Goal: Information Seeking & Learning: Learn about a topic

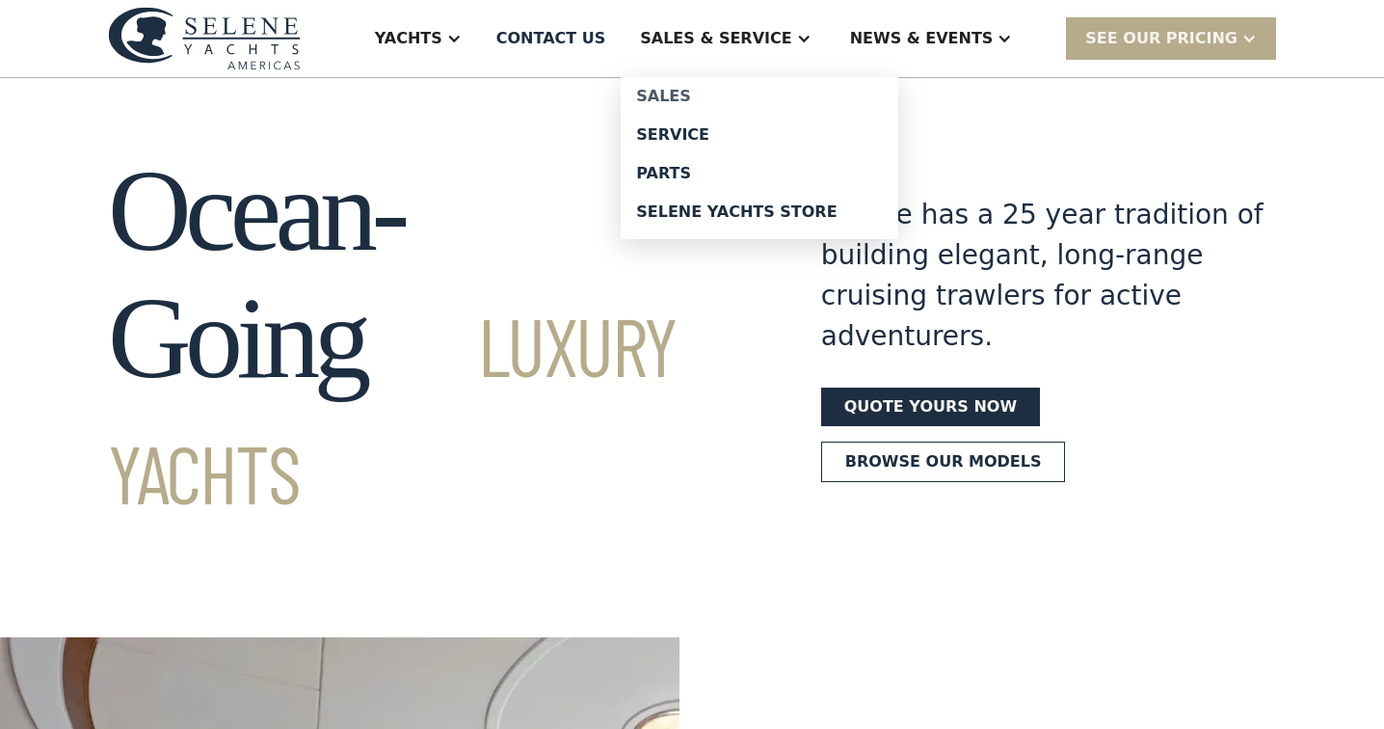
click at [741, 98] on div "Sales" at bounding box center [759, 96] width 247 height 15
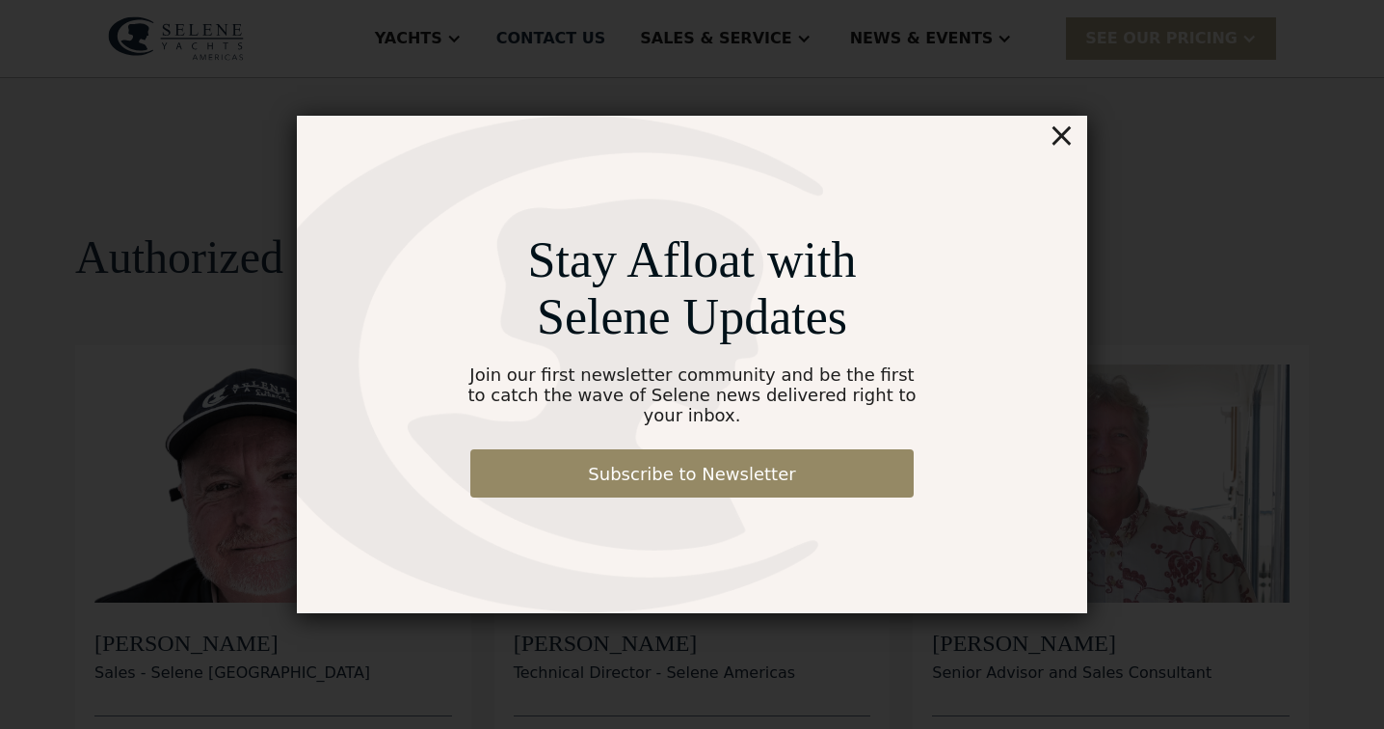
click at [1070, 146] on div "×" at bounding box center [1062, 135] width 28 height 39
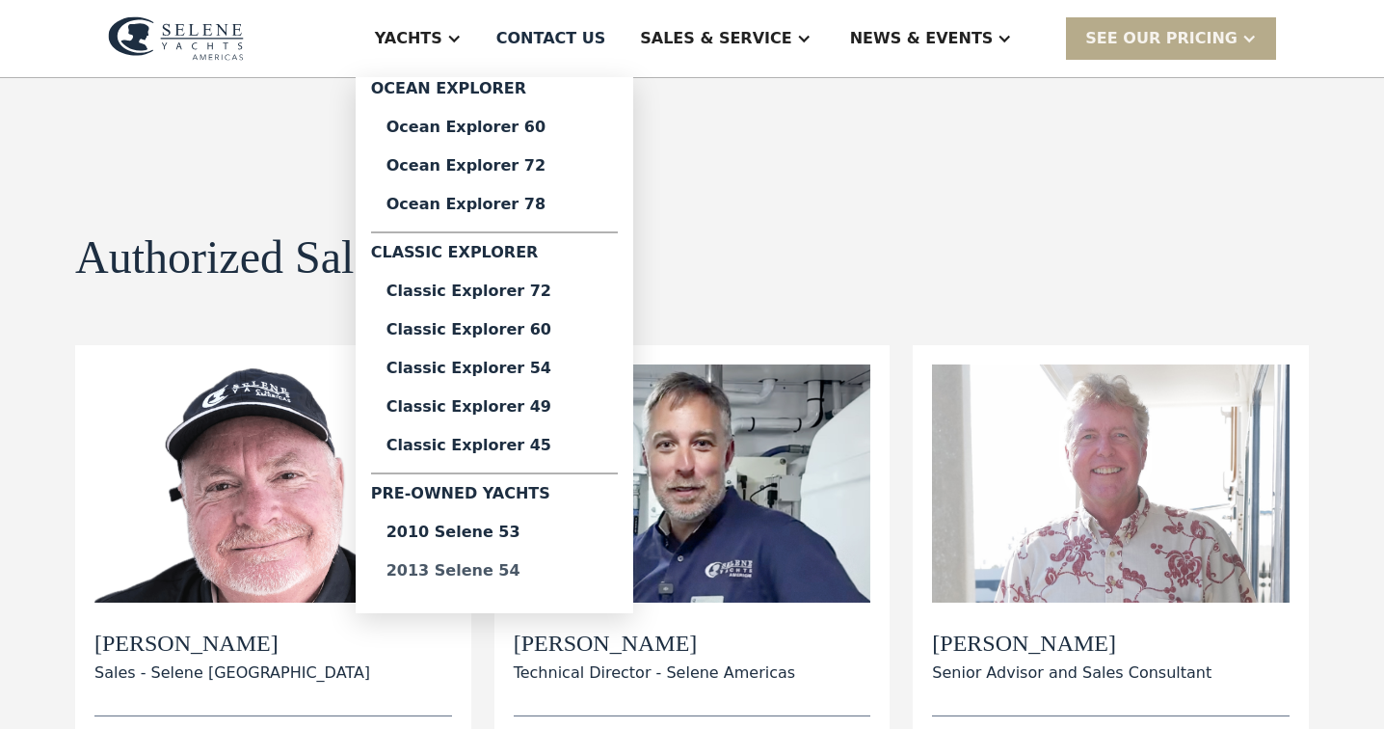
click at [507, 570] on div "2013 Selene 54" at bounding box center [495, 570] width 216 height 15
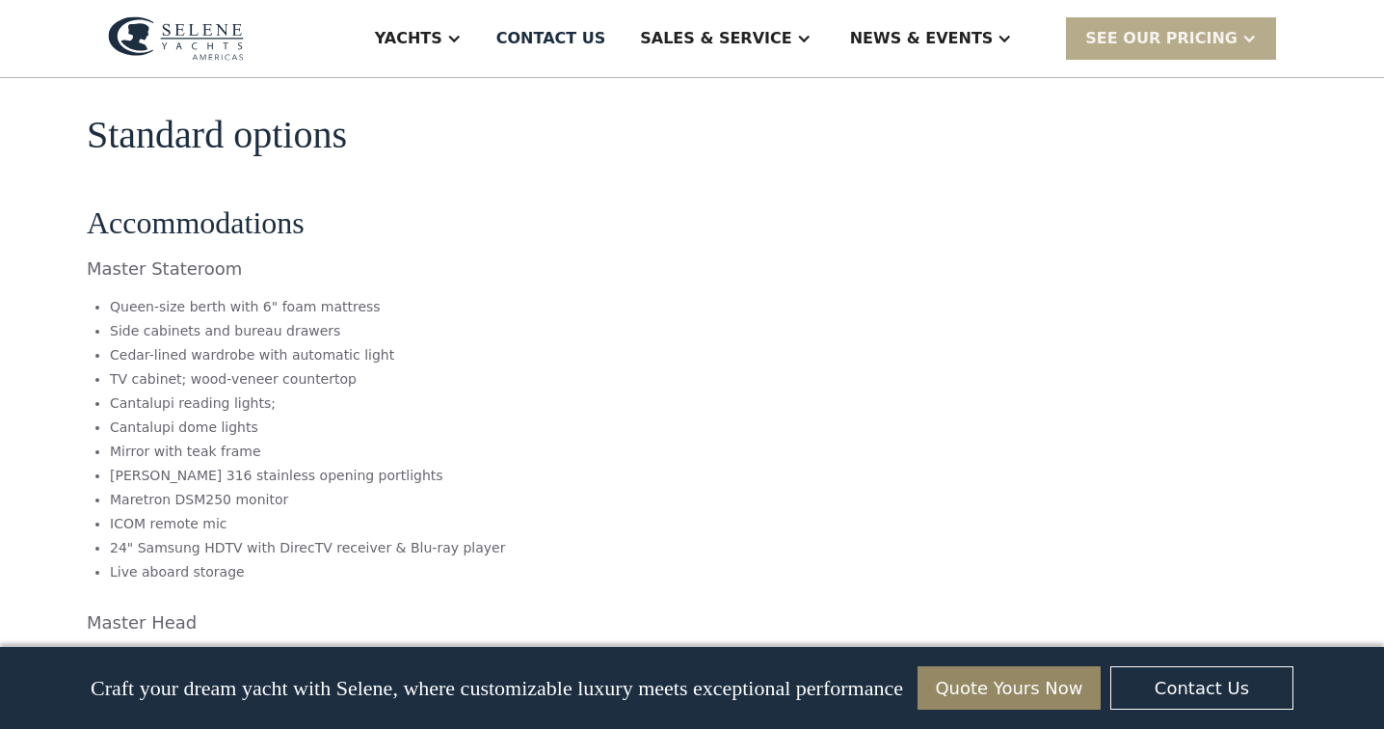
scroll to position [3712, 0]
click at [696, 535] on li "24" Samsung HDTV with DirecTV receiver & Blu-ray player" at bounding box center [505, 545] width 791 height 20
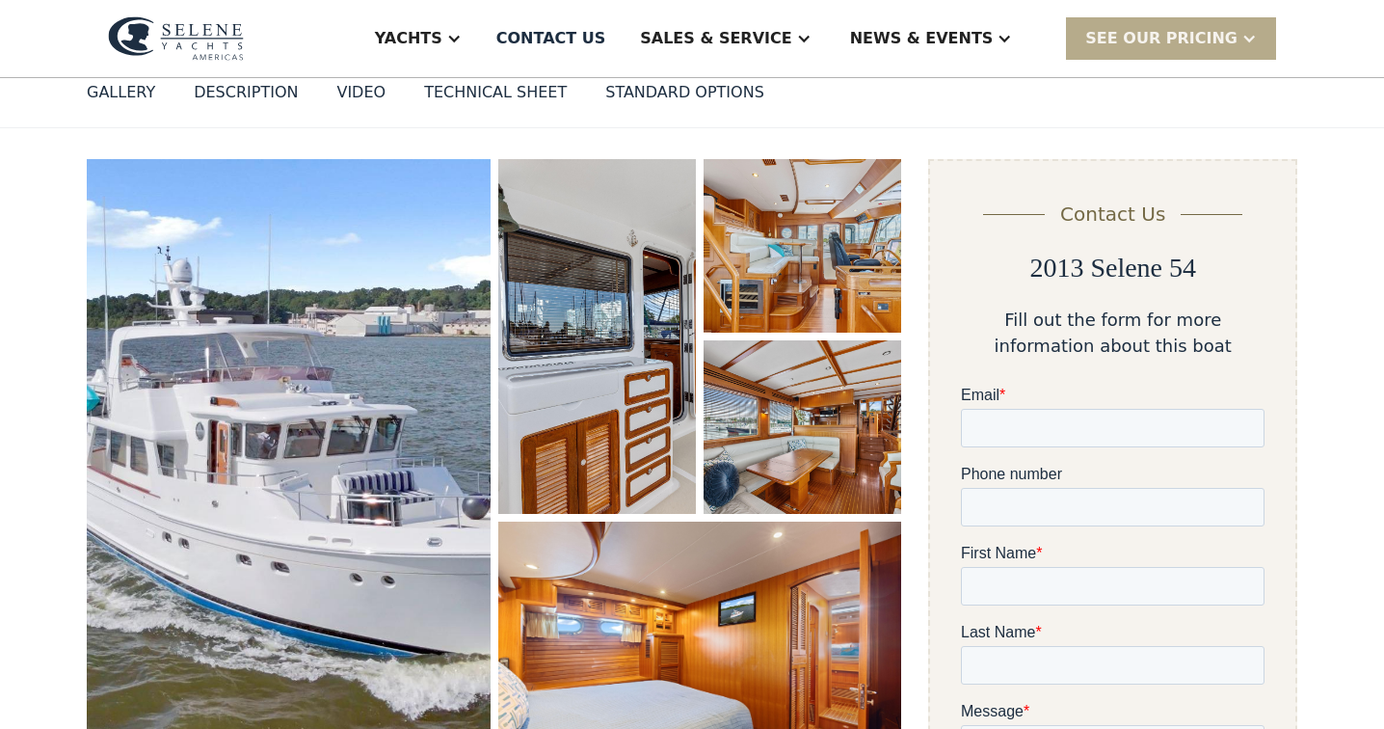
scroll to position [186, 0]
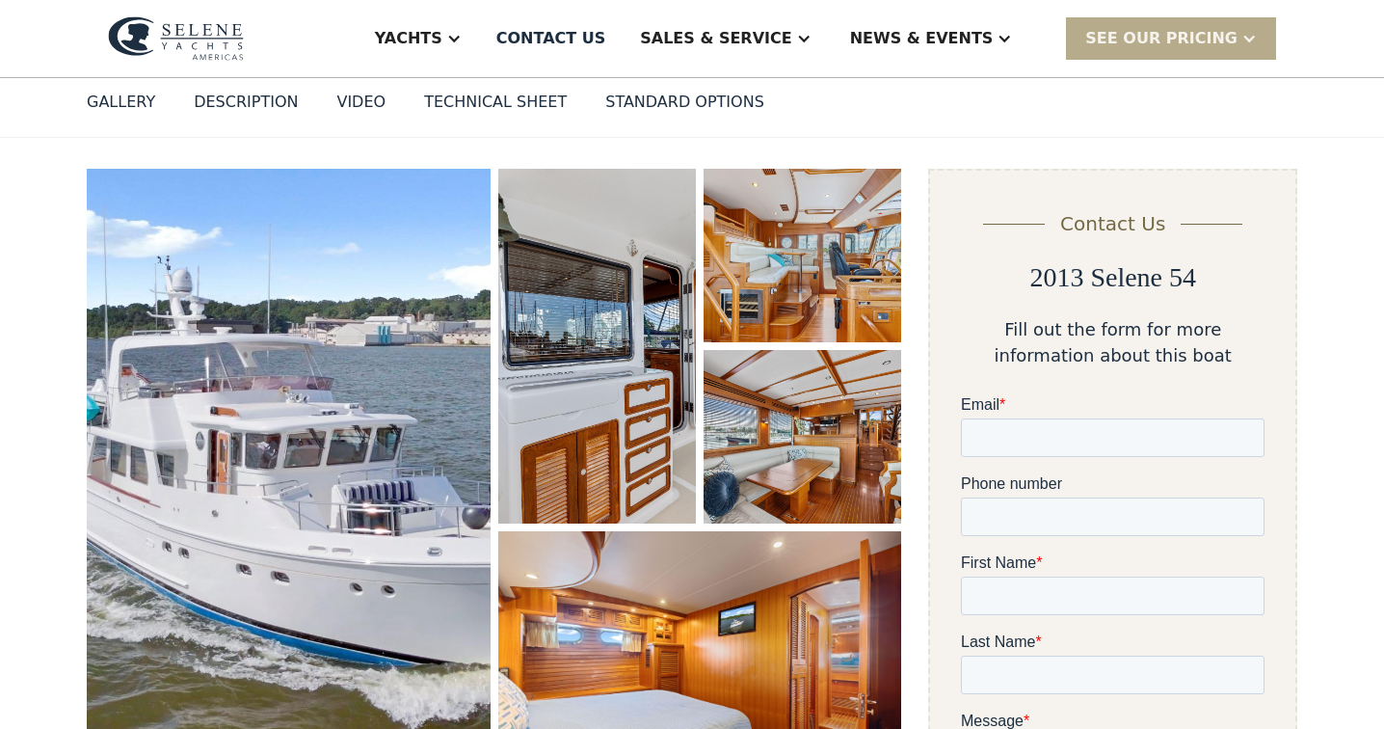
click at [390, 512] on img "open lightbox" at bounding box center [289, 484] width 404 height 631
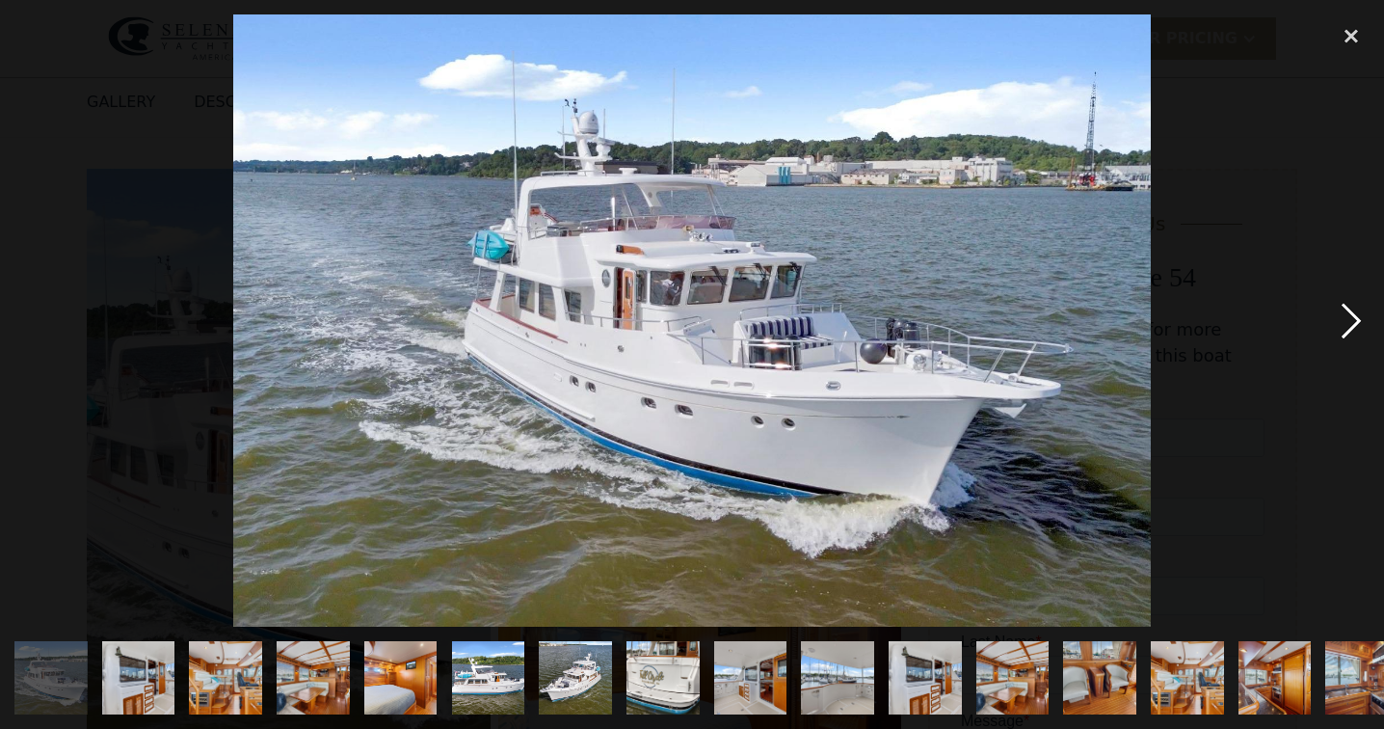
click at [1333, 323] on div "next image" at bounding box center [1352, 320] width 66 height 612
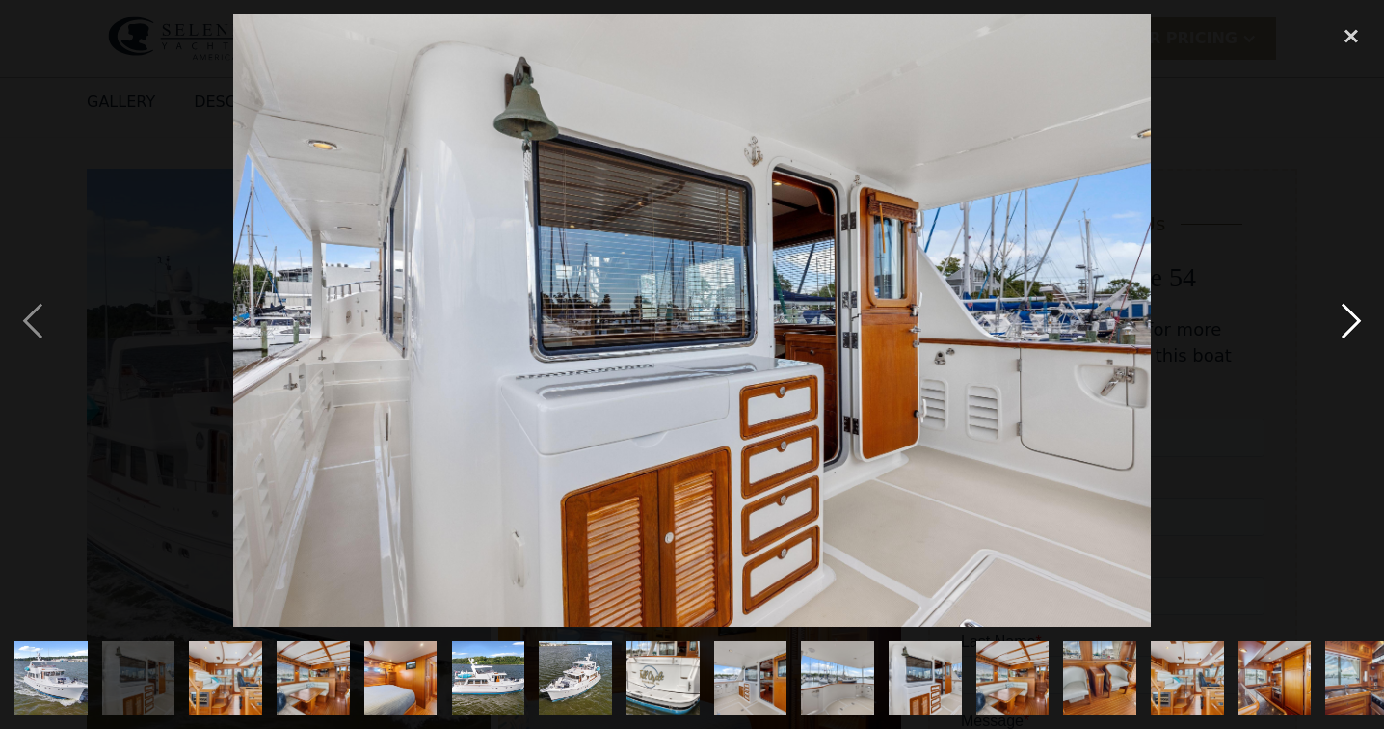
click at [1333, 323] on div "next image" at bounding box center [1352, 320] width 66 height 612
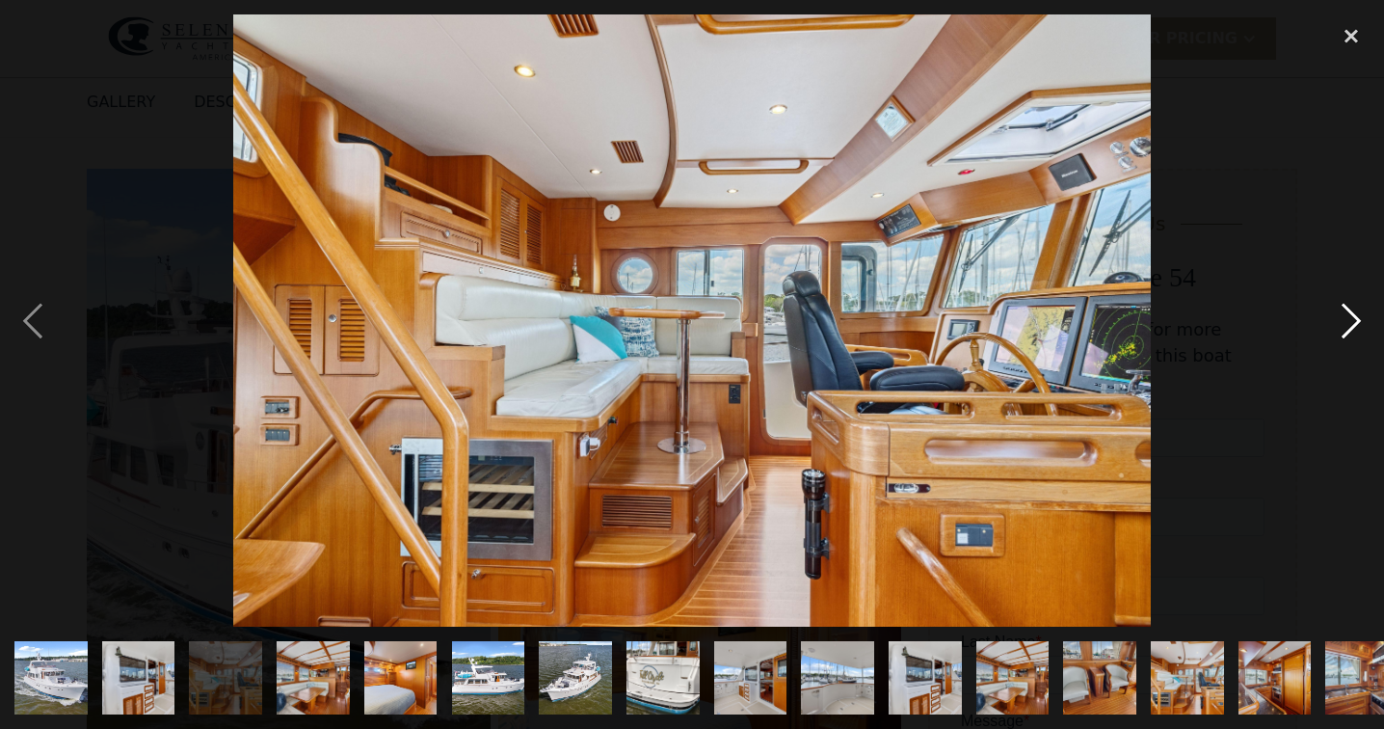
click at [1333, 329] on div "next image" at bounding box center [1352, 320] width 66 height 612
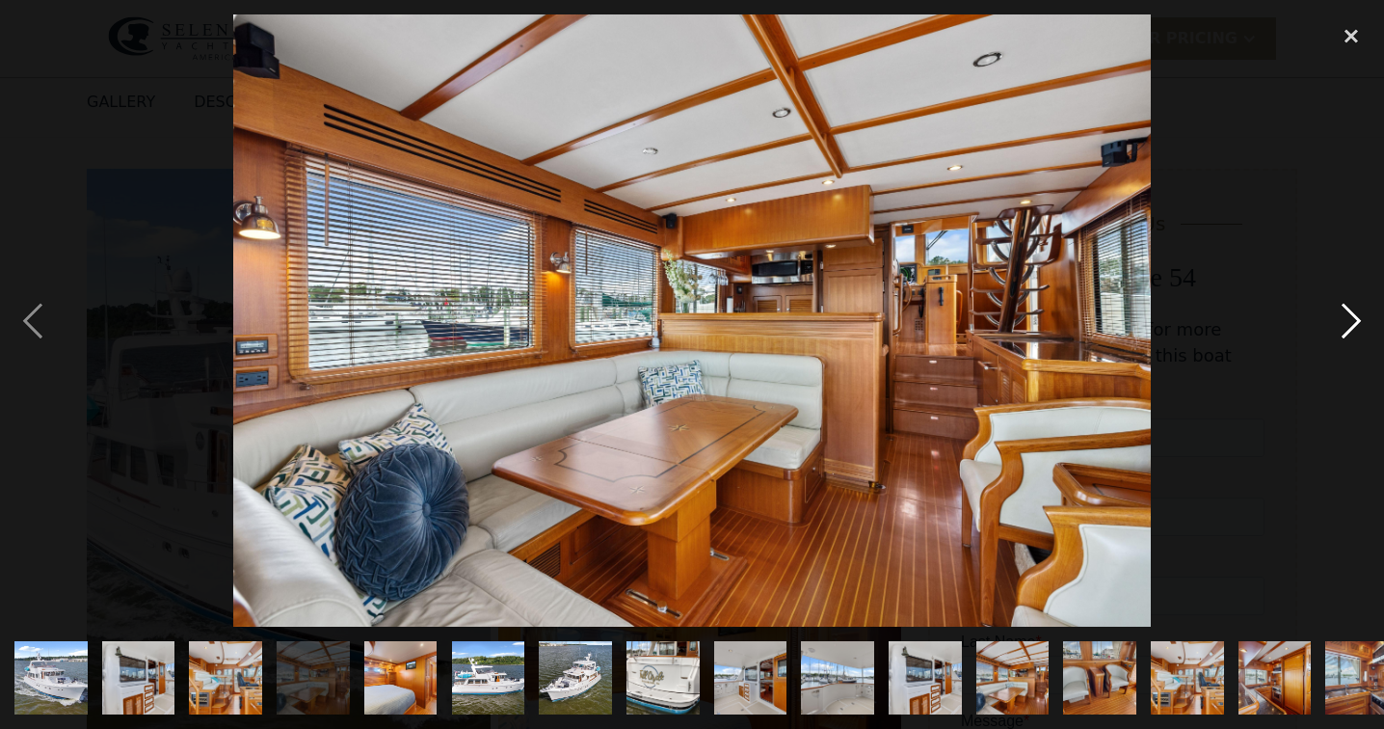
click at [1333, 329] on div "next image" at bounding box center [1352, 320] width 66 height 612
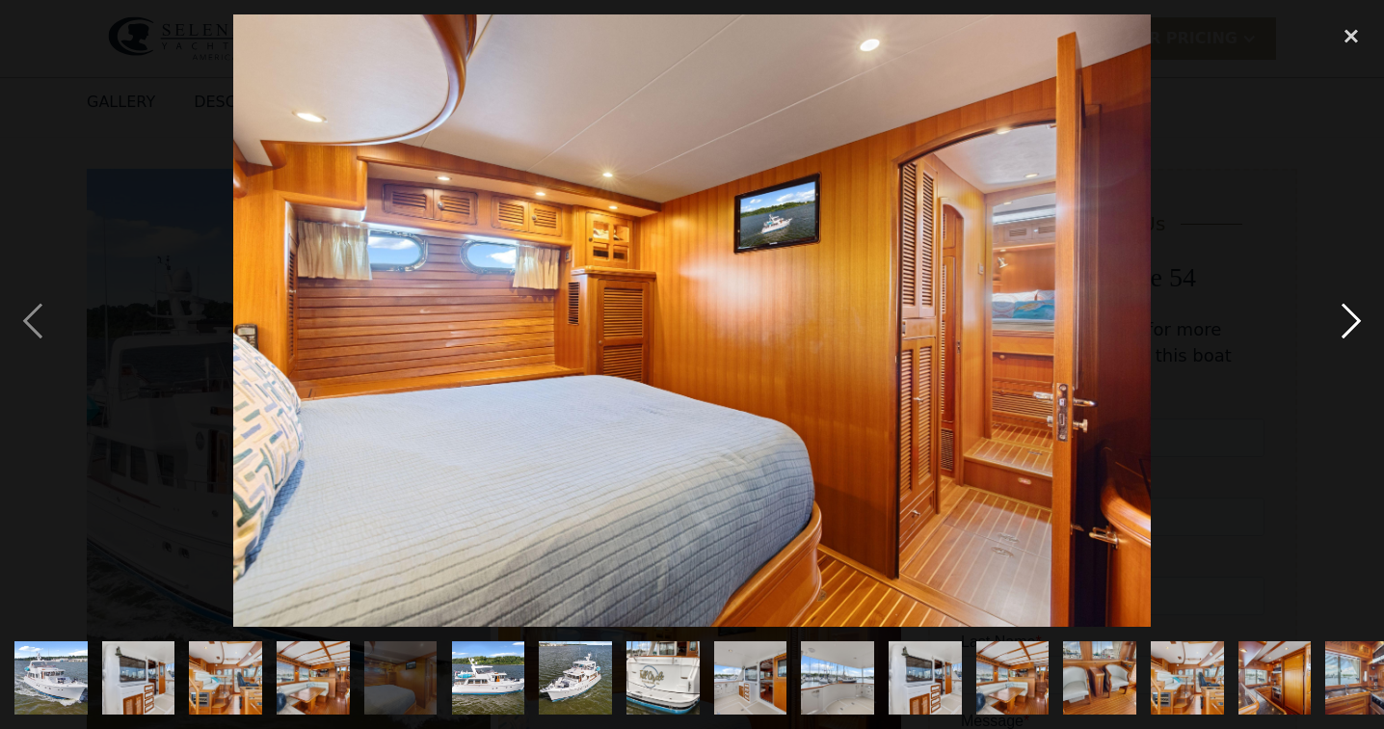
click at [1333, 329] on div "next image" at bounding box center [1352, 320] width 66 height 612
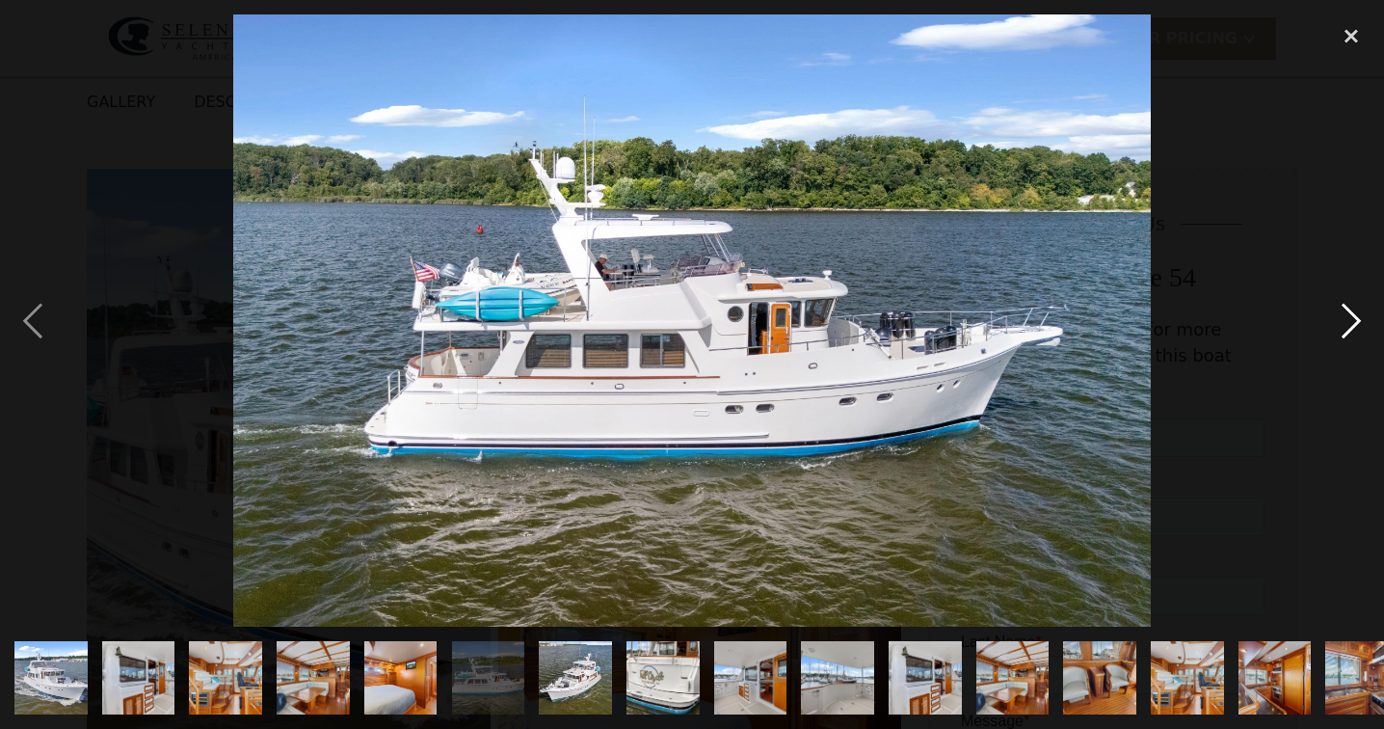
click at [1333, 329] on div "next image" at bounding box center [1352, 320] width 66 height 612
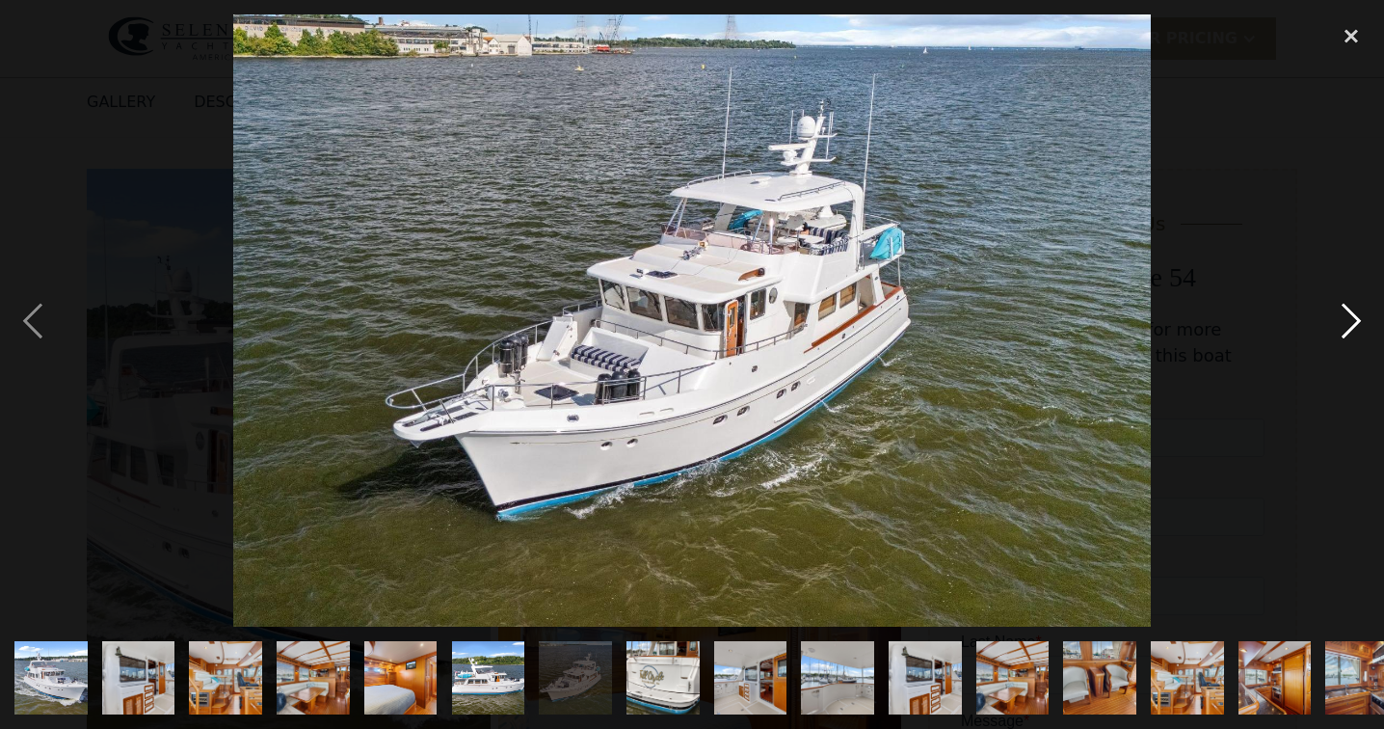
click at [1333, 329] on div "next image" at bounding box center [1352, 320] width 66 height 612
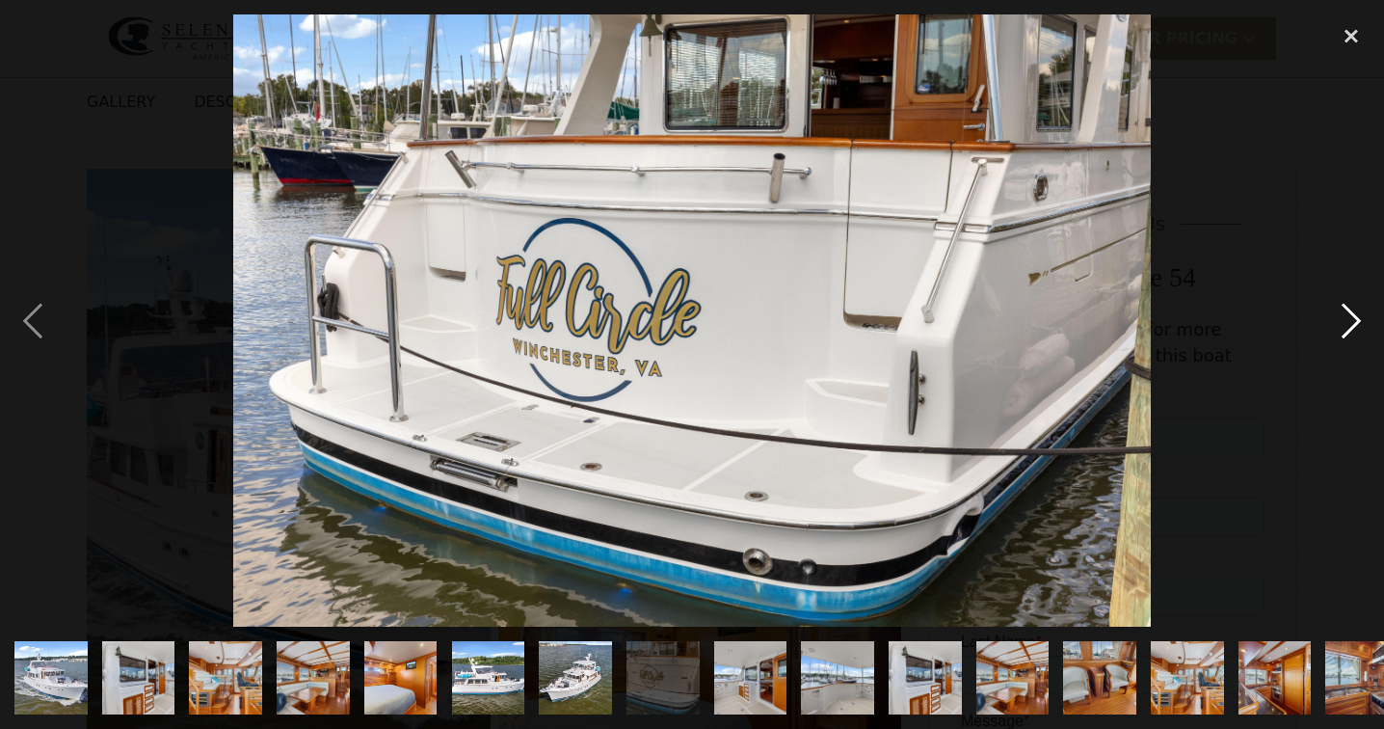
click at [1333, 329] on div "next image" at bounding box center [1352, 320] width 66 height 612
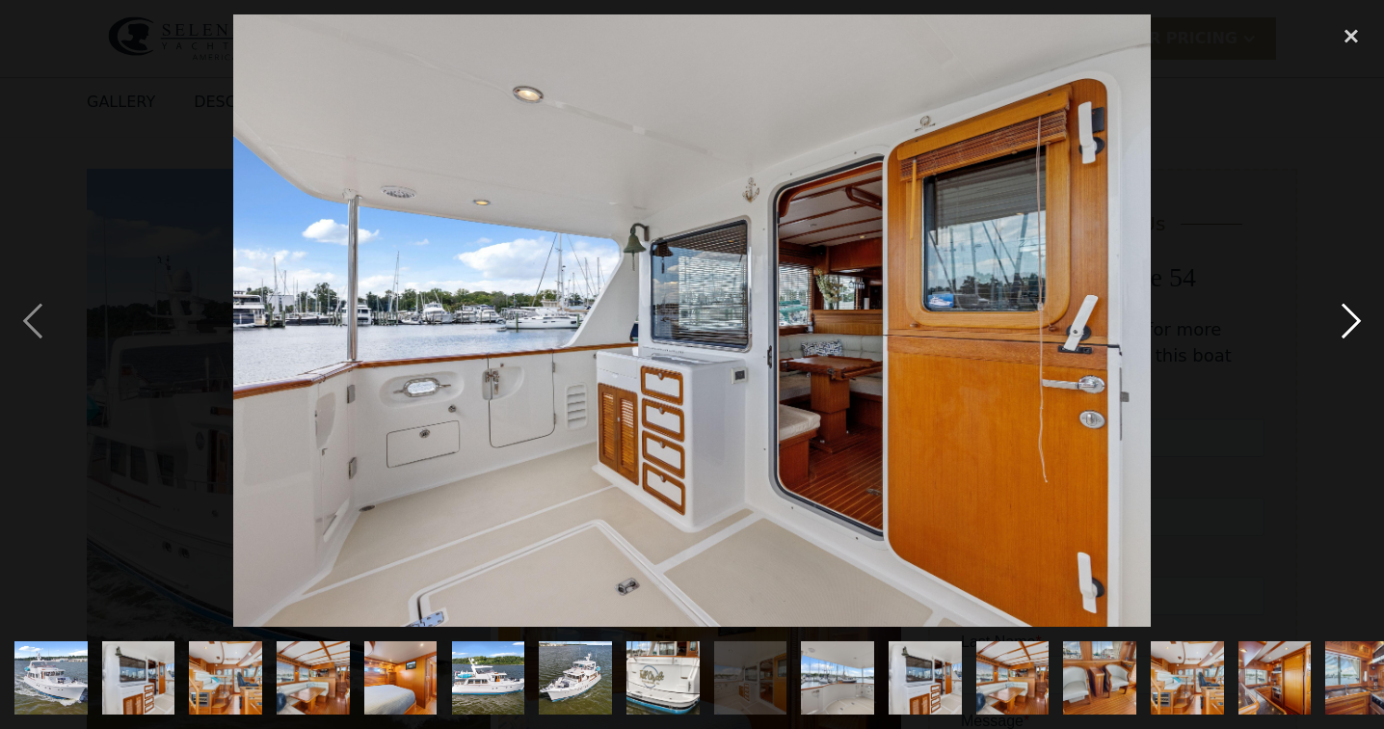
click at [1333, 329] on div "next image" at bounding box center [1352, 320] width 66 height 612
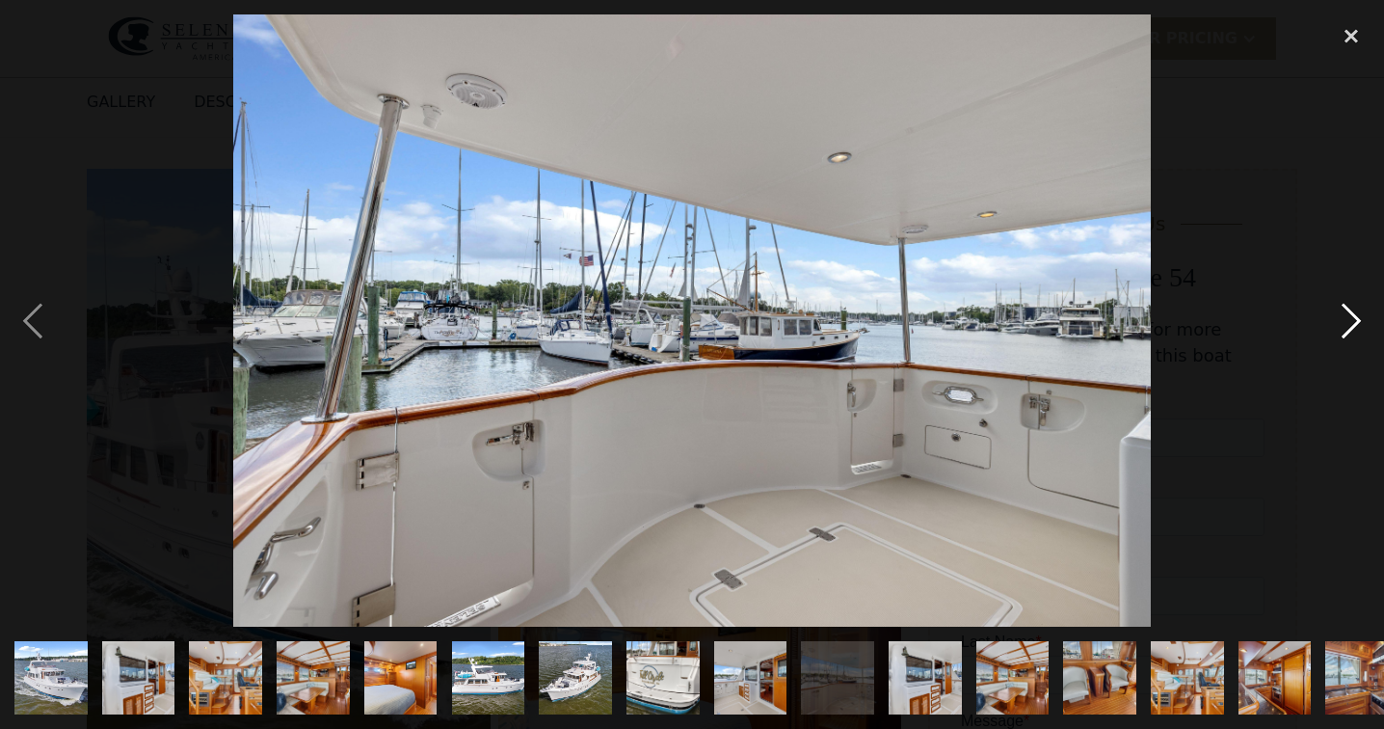
click at [1333, 329] on div "next image" at bounding box center [1352, 320] width 66 height 612
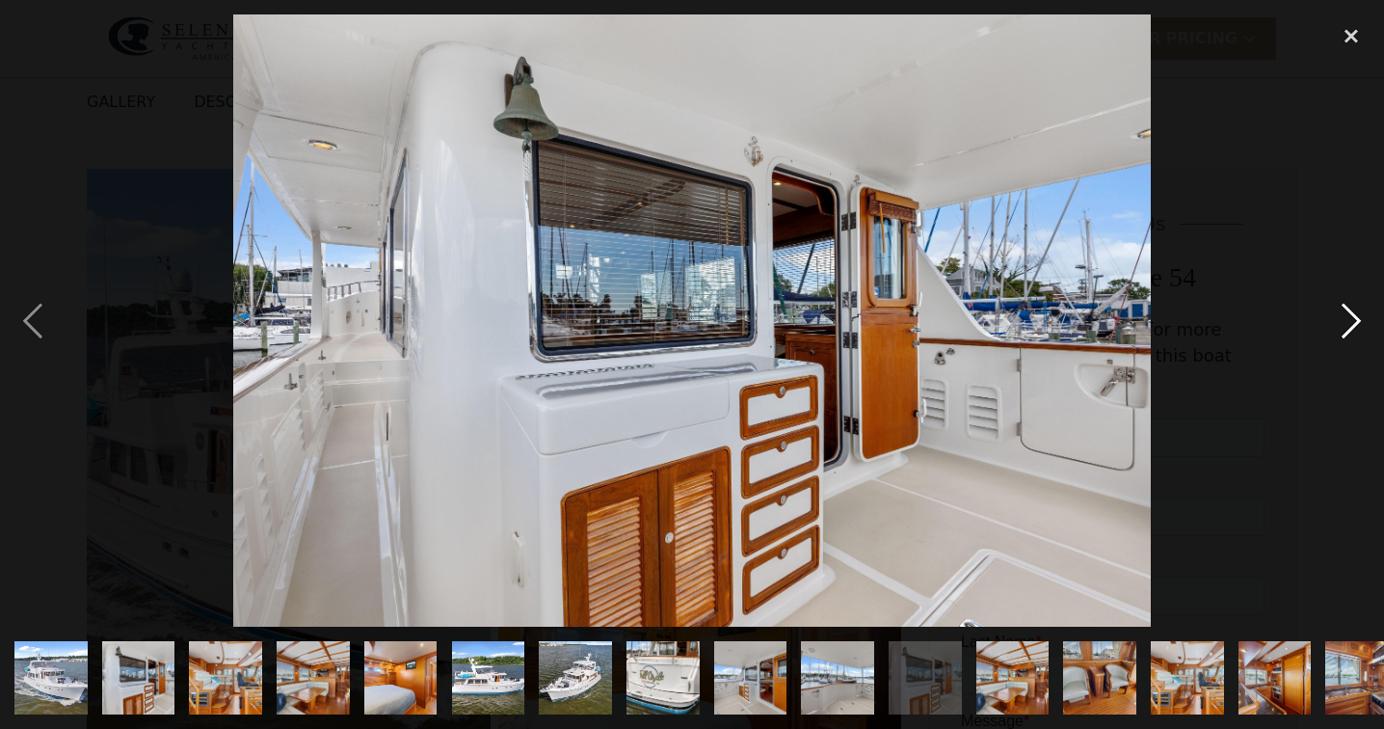
click at [1333, 329] on div "next image" at bounding box center [1352, 320] width 66 height 612
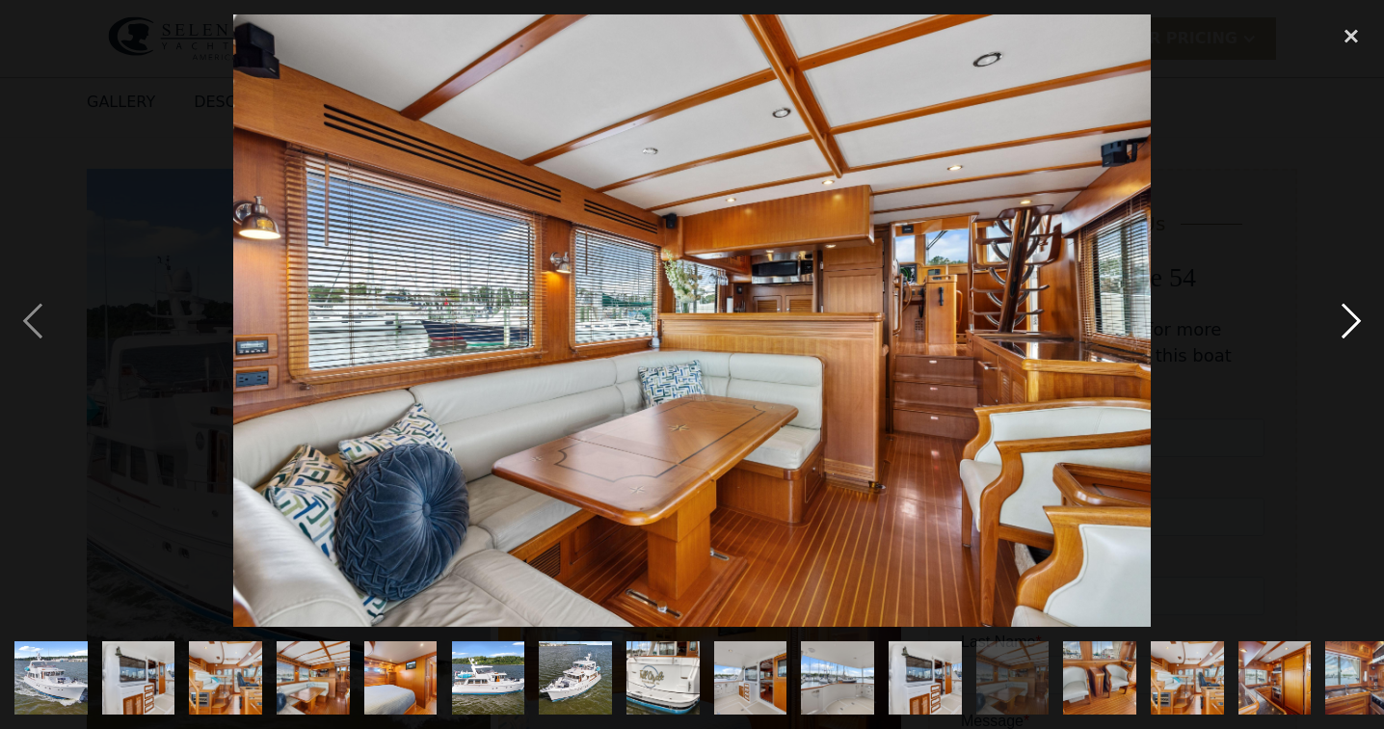
click at [1333, 329] on div "next image" at bounding box center [1352, 320] width 66 height 612
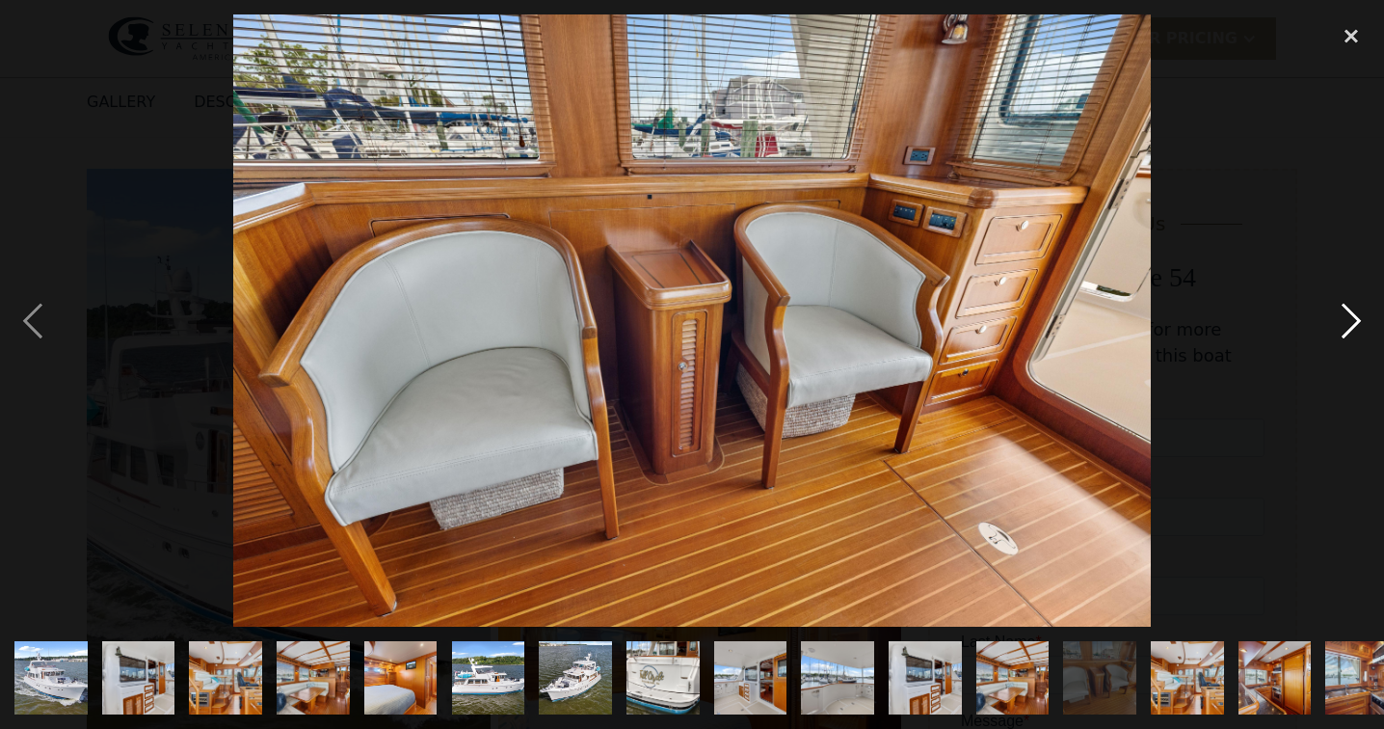
click at [1333, 329] on div "next image" at bounding box center [1352, 320] width 66 height 612
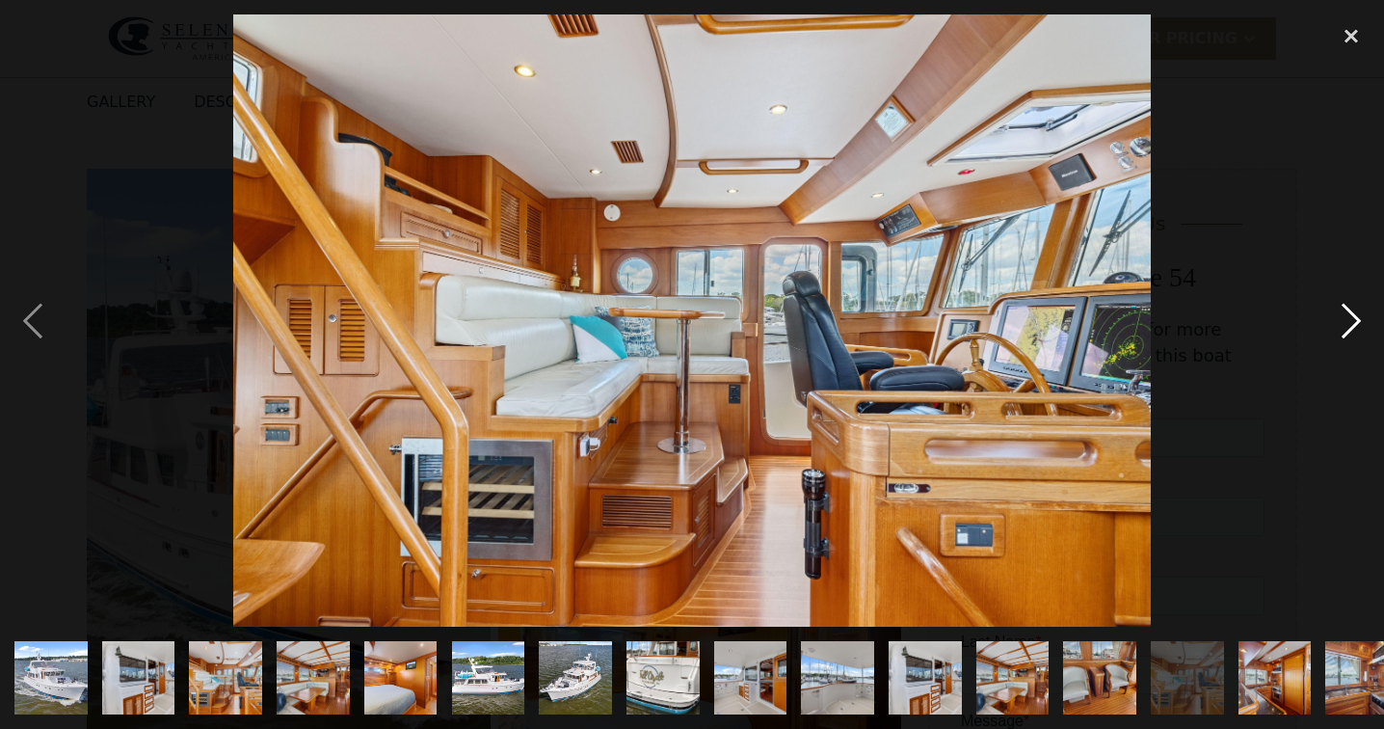
click at [1333, 329] on div "next image" at bounding box center [1352, 320] width 66 height 612
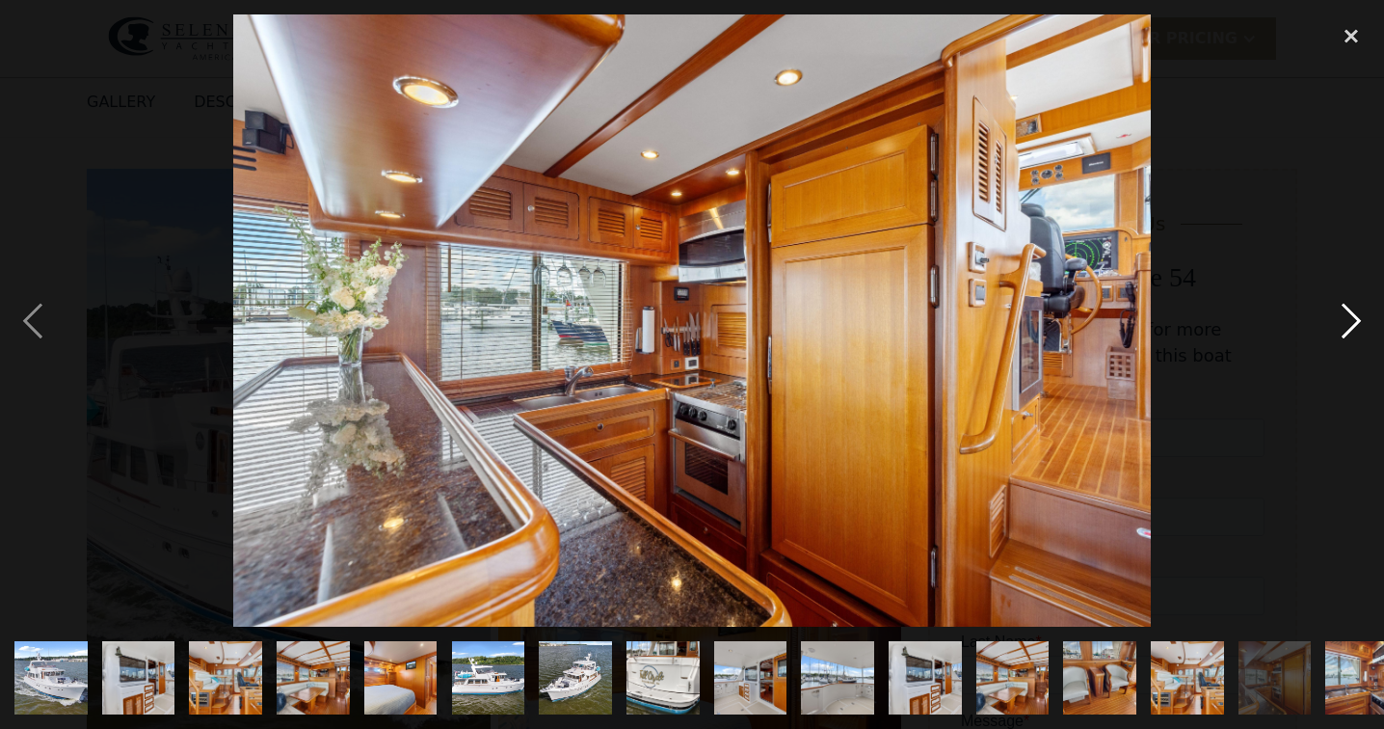
click at [1333, 329] on div "next image" at bounding box center [1352, 320] width 66 height 612
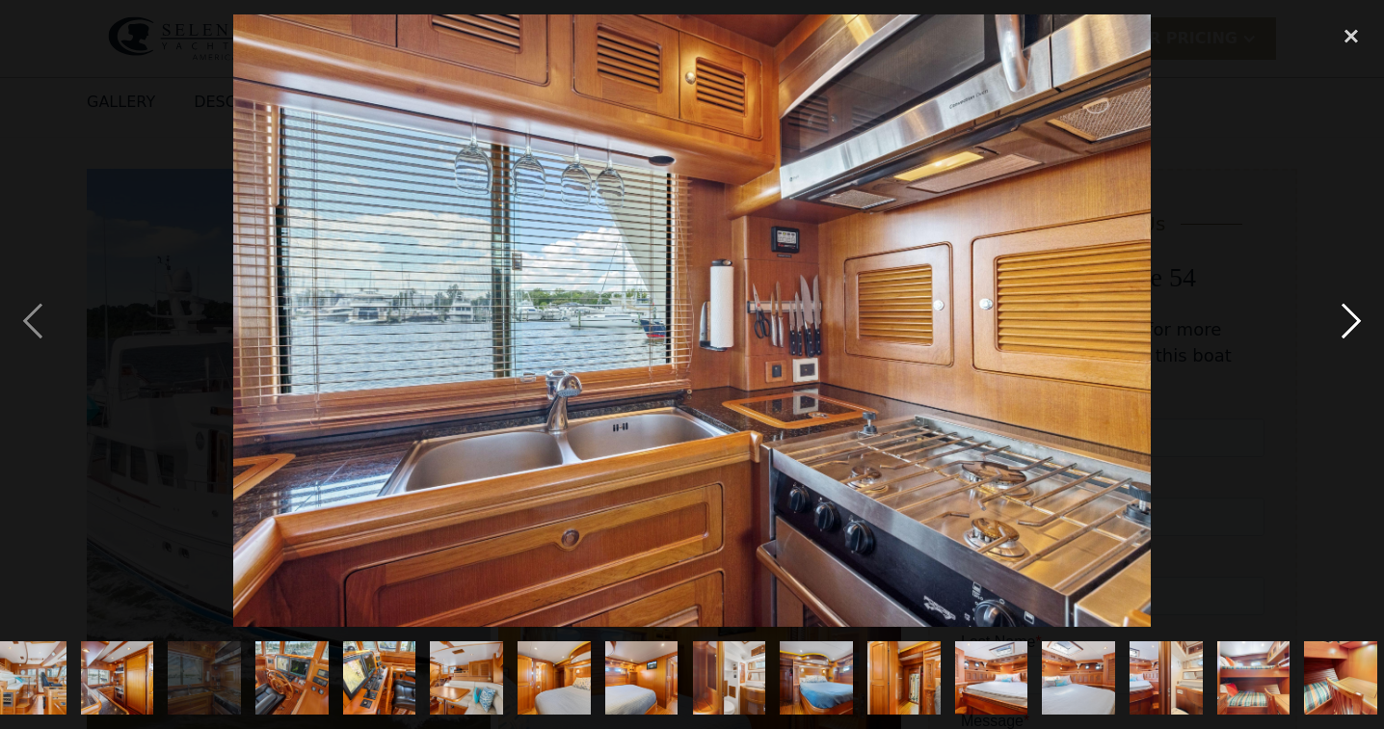
scroll to position [0, 1165]
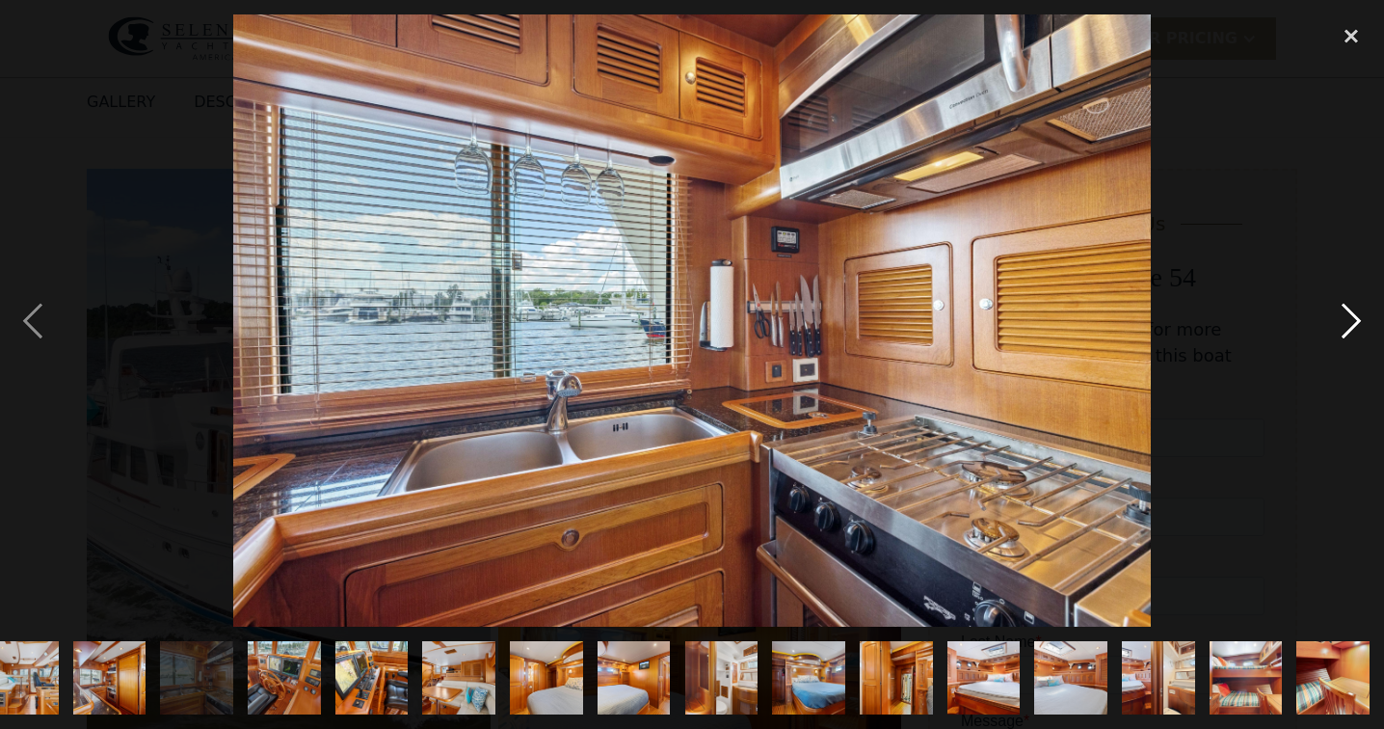
click at [1333, 329] on div "next image" at bounding box center [1352, 320] width 66 height 612
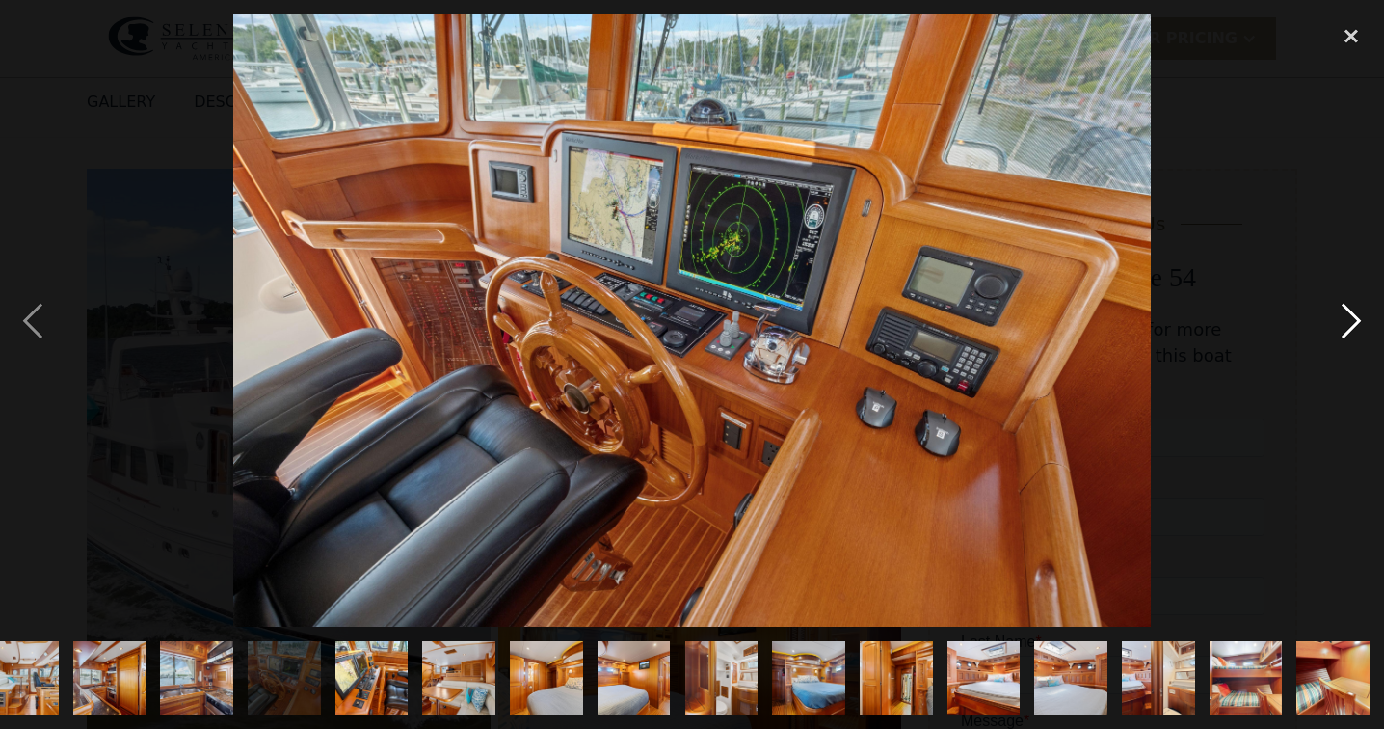
click at [1327, 331] on div "next image" at bounding box center [1352, 320] width 66 height 612
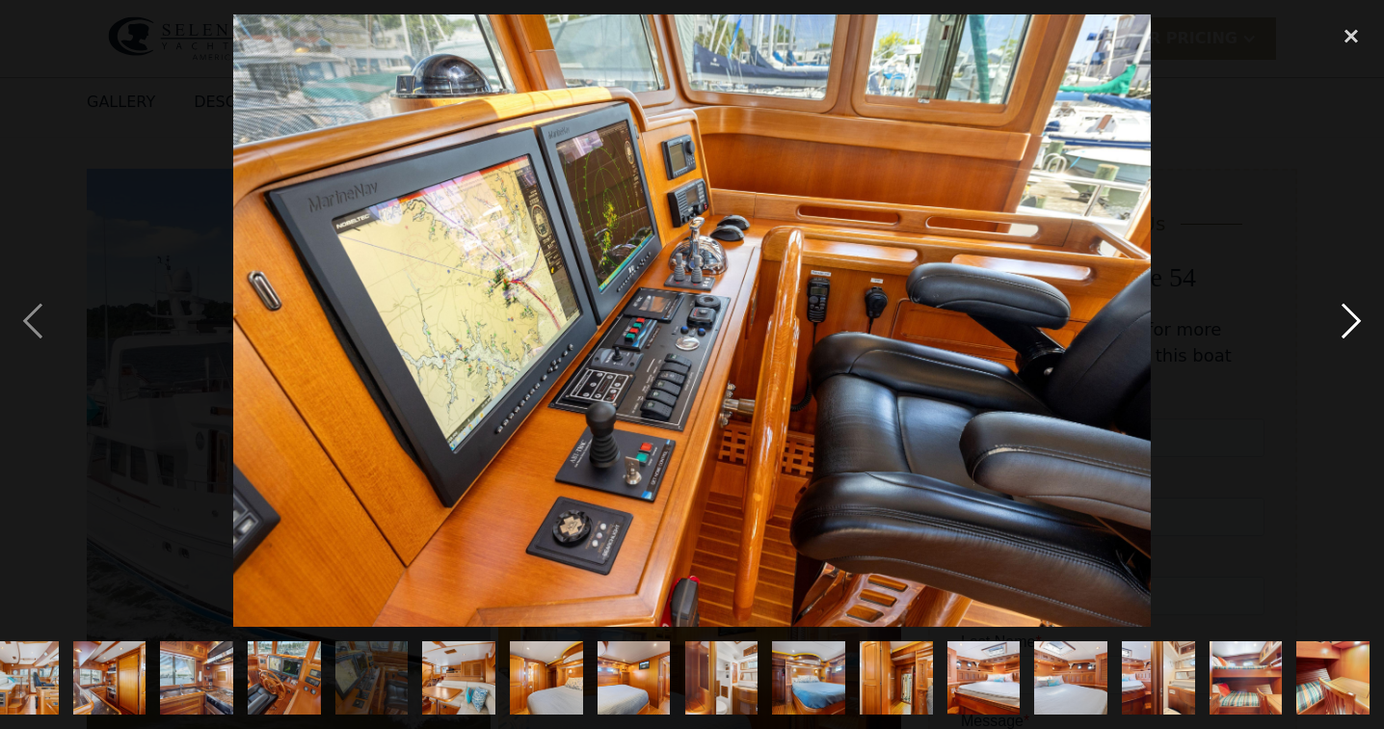
click at [1332, 331] on div "next image" at bounding box center [1352, 320] width 66 height 612
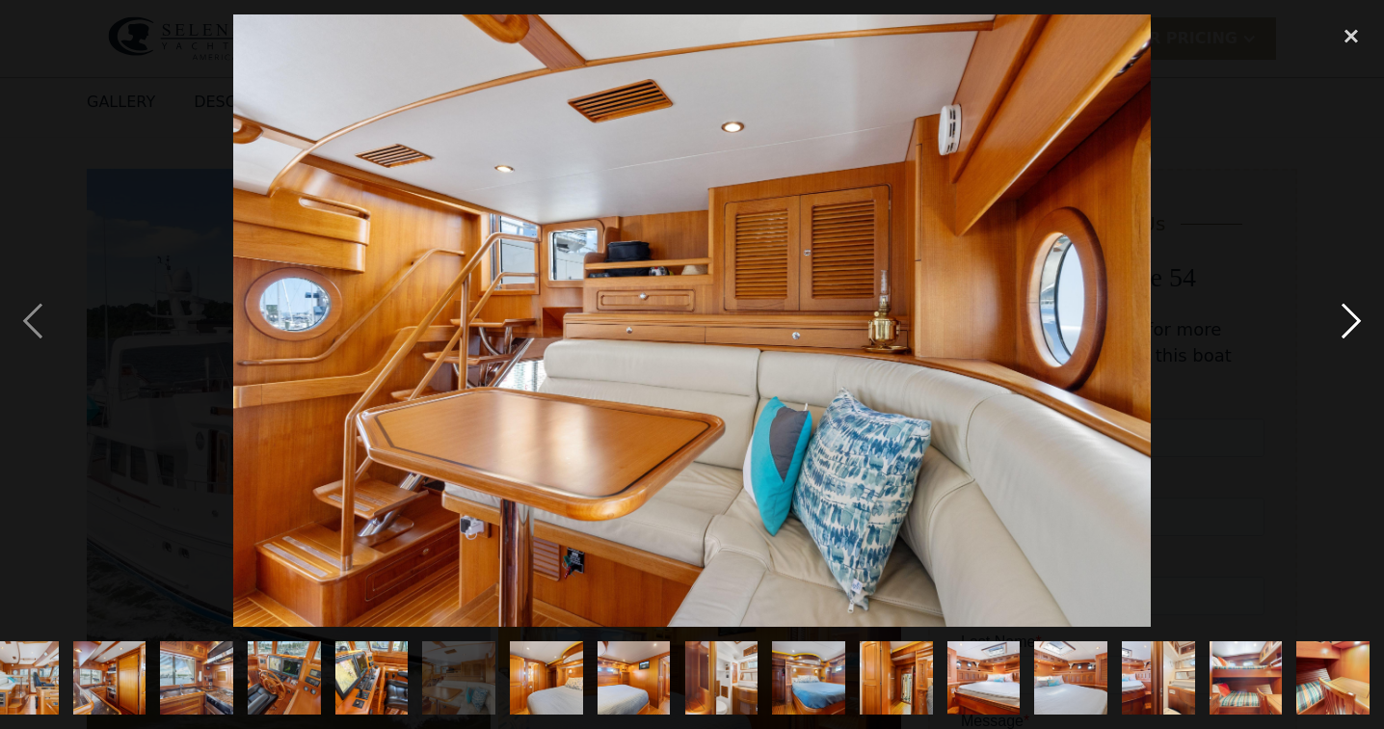
click at [1325, 332] on div "next image" at bounding box center [1352, 320] width 66 height 612
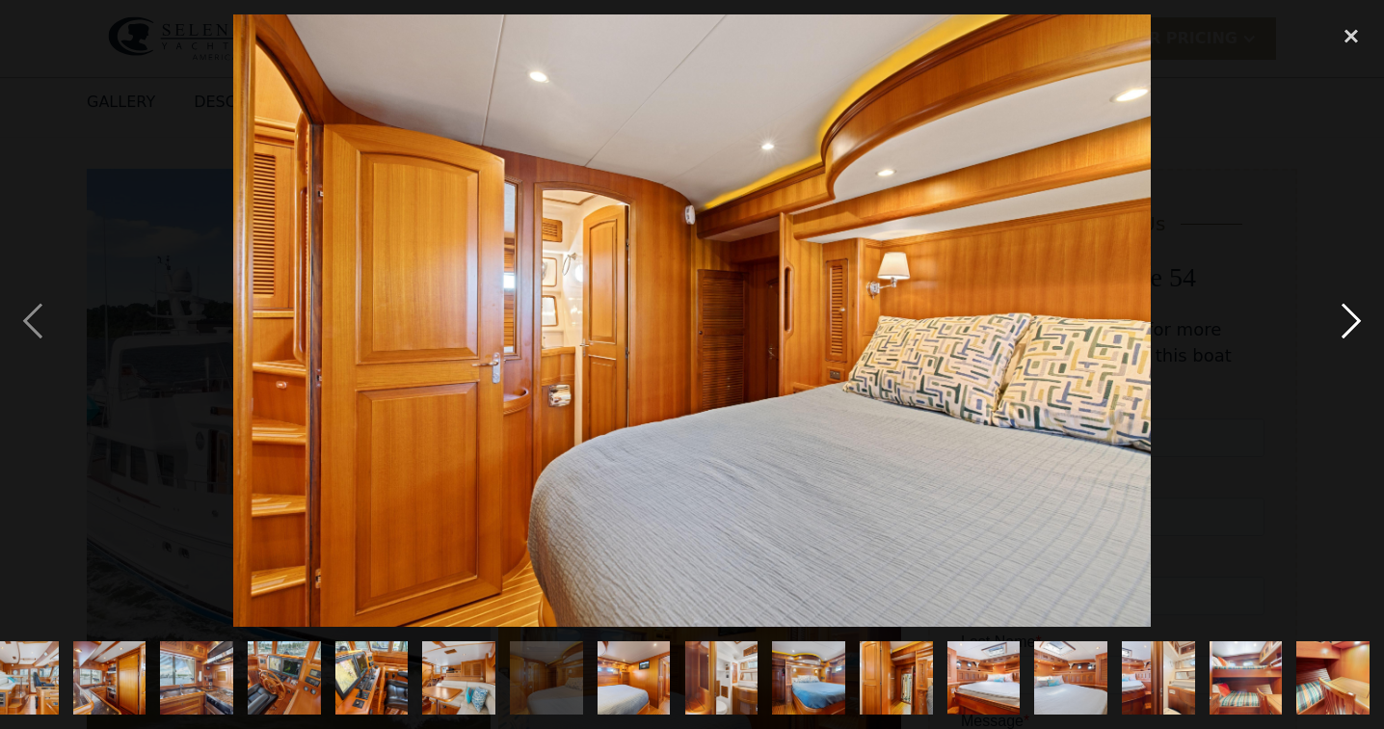
click at [1325, 332] on div "next image" at bounding box center [1352, 320] width 66 height 612
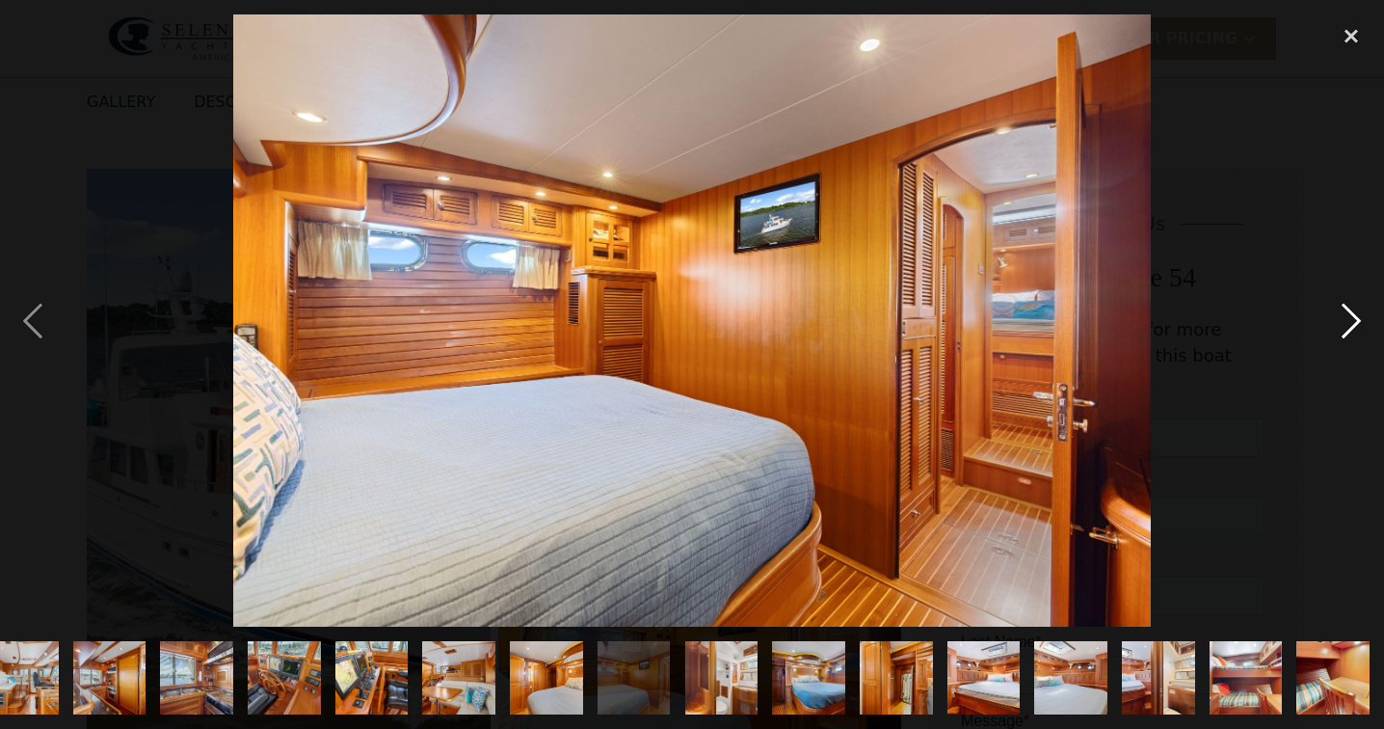
click at [1325, 332] on div "next image" at bounding box center [1352, 320] width 66 height 612
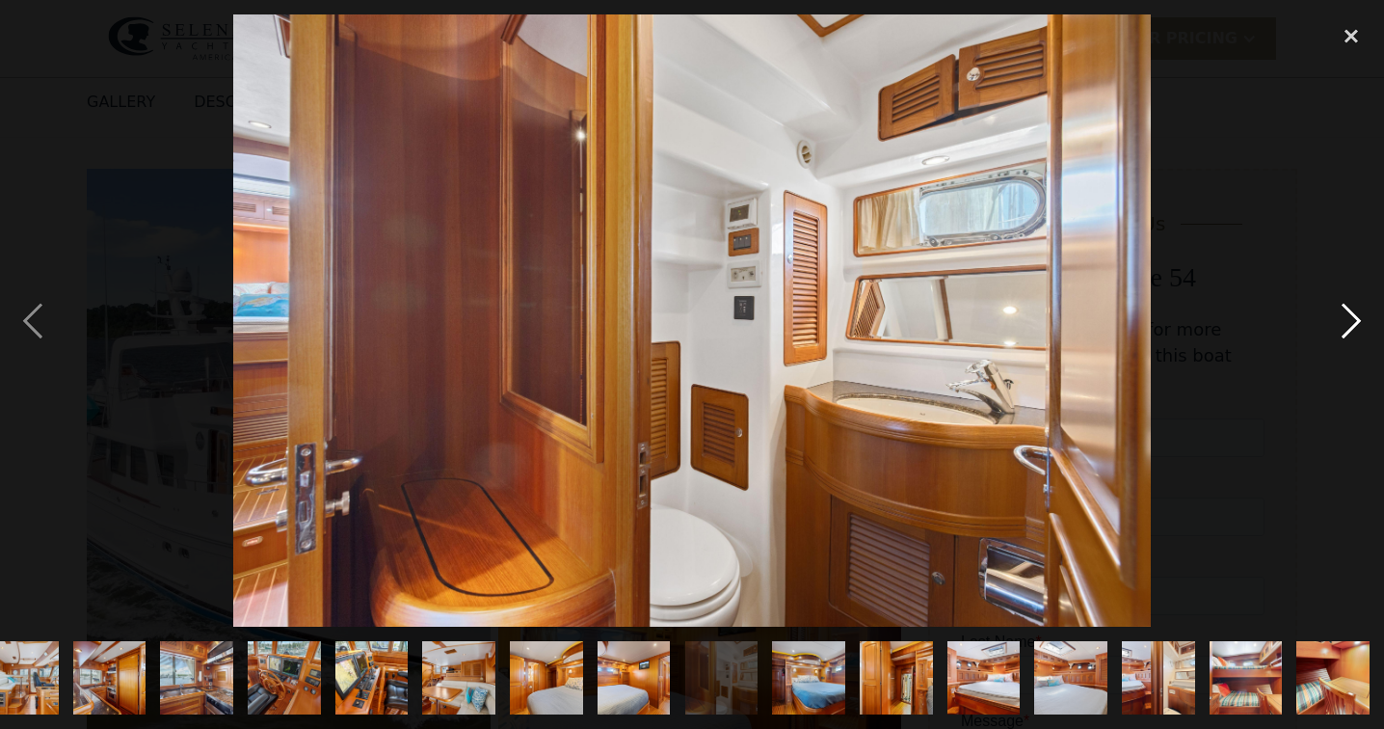
click at [1325, 332] on div "next image" at bounding box center [1352, 320] width 66 height 612
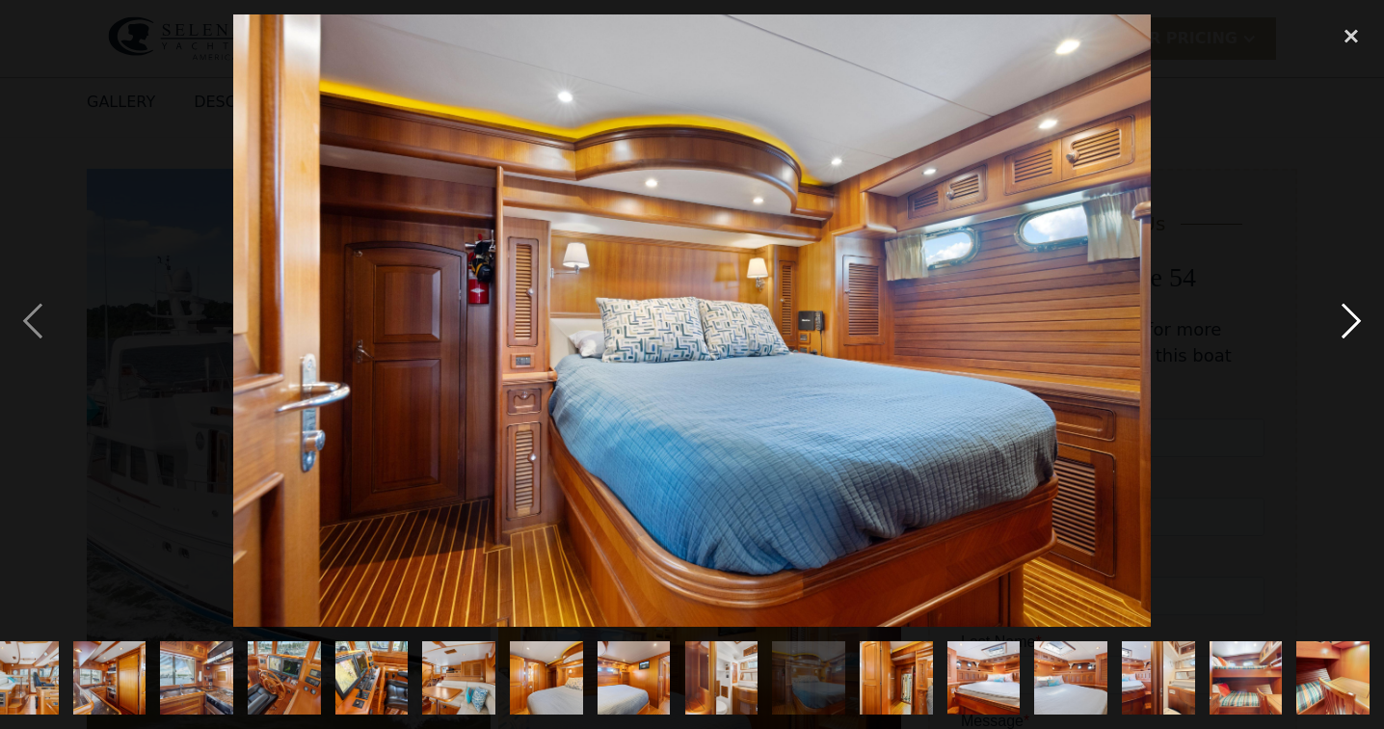
click at [1325, 332] on div "next image" at bounding box center [1352, 320] width 66 height 612
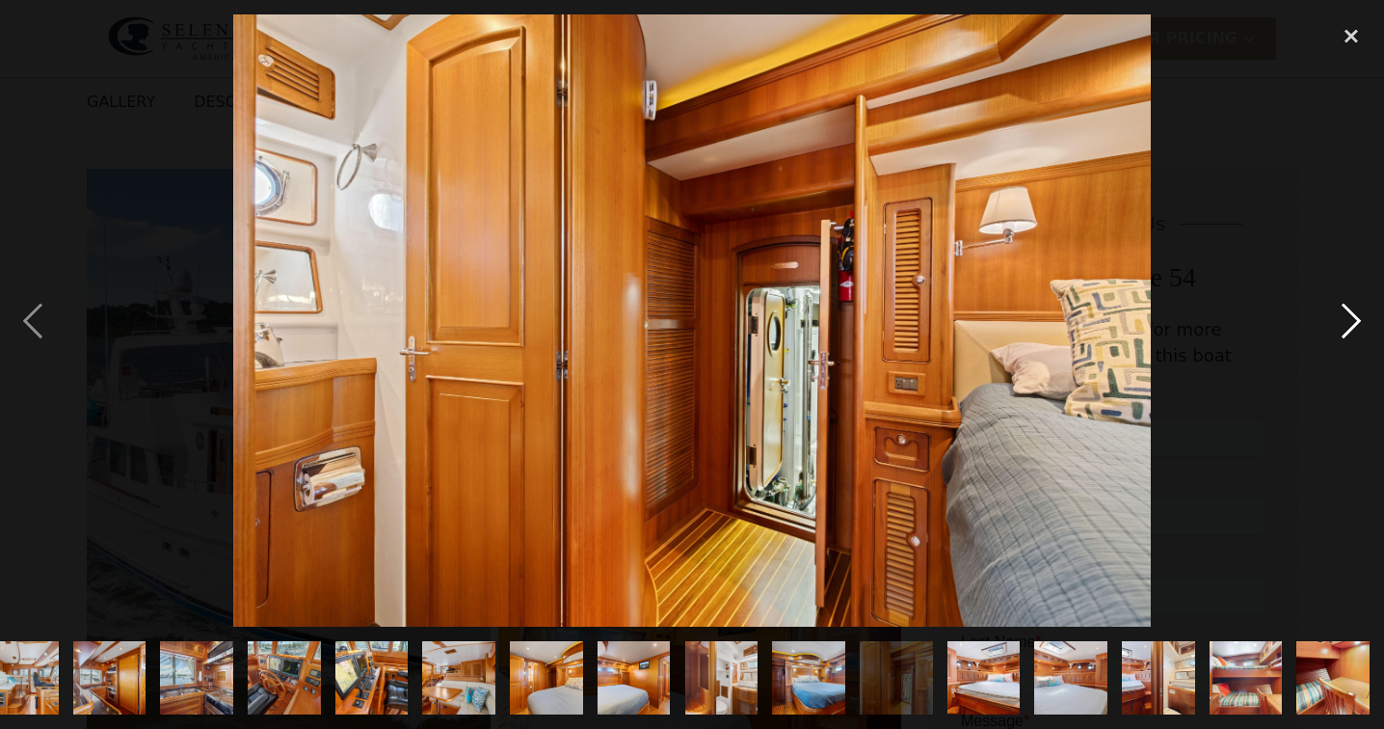
click at [1325, 332] on div "next image" at bounding box center [1352, 320] width 66 height 612
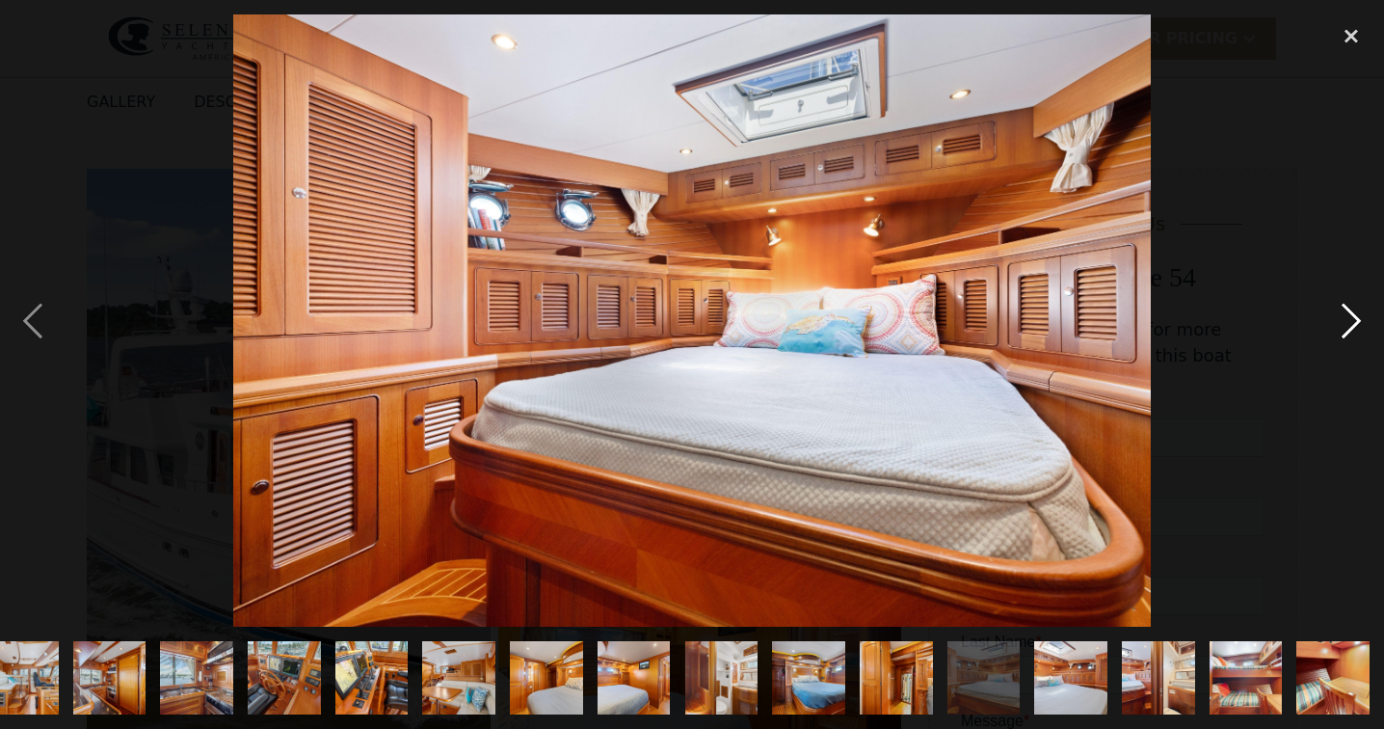
click at [1325, 332] on div "next image" at bounding box center [1352, 320] width 66 height 612
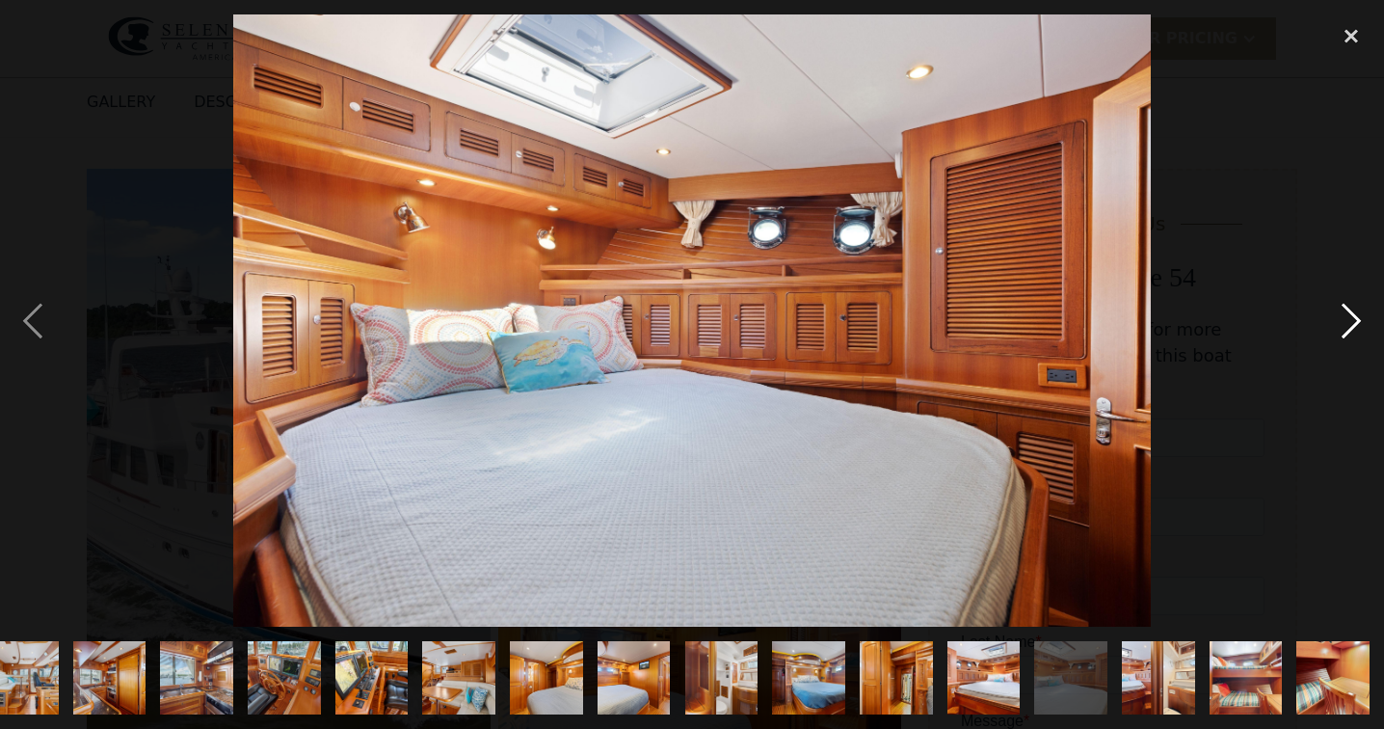
click at [1325, 332] on div "next image" at bounding box center [1352, 320] width 66 height 612
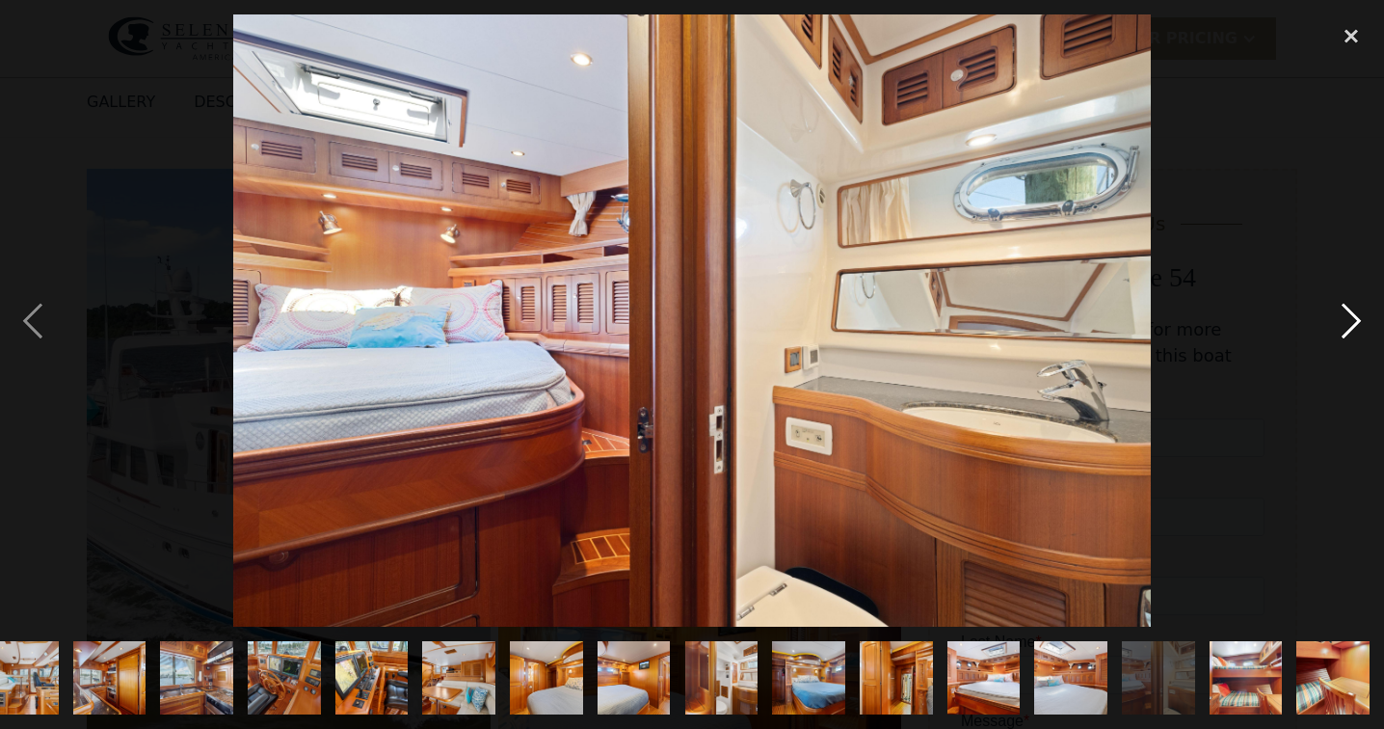
click at [1325, 332] on div "next image" at bounding box center [1352, 320] width 66 height 612
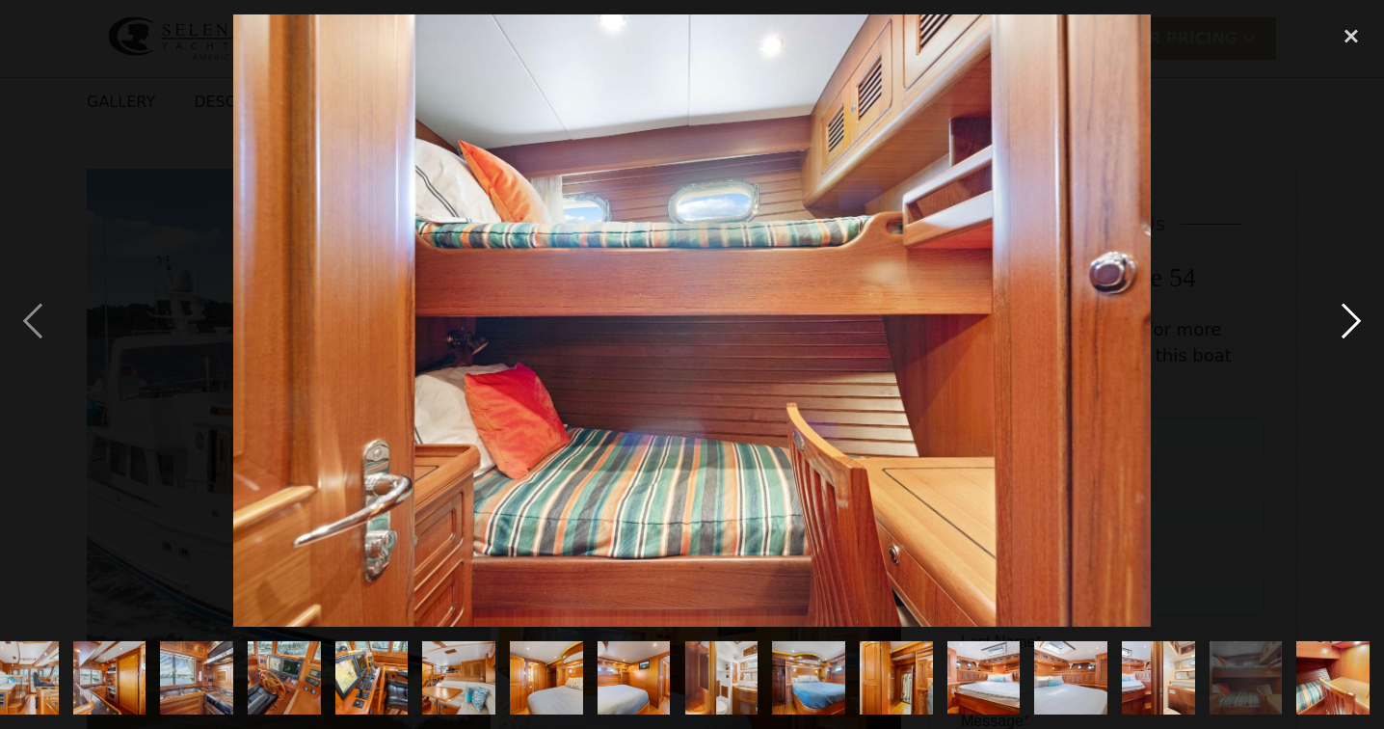
click at [1325, 332] on div "next image" at bounding box center [1352, 320] width 66 height 612
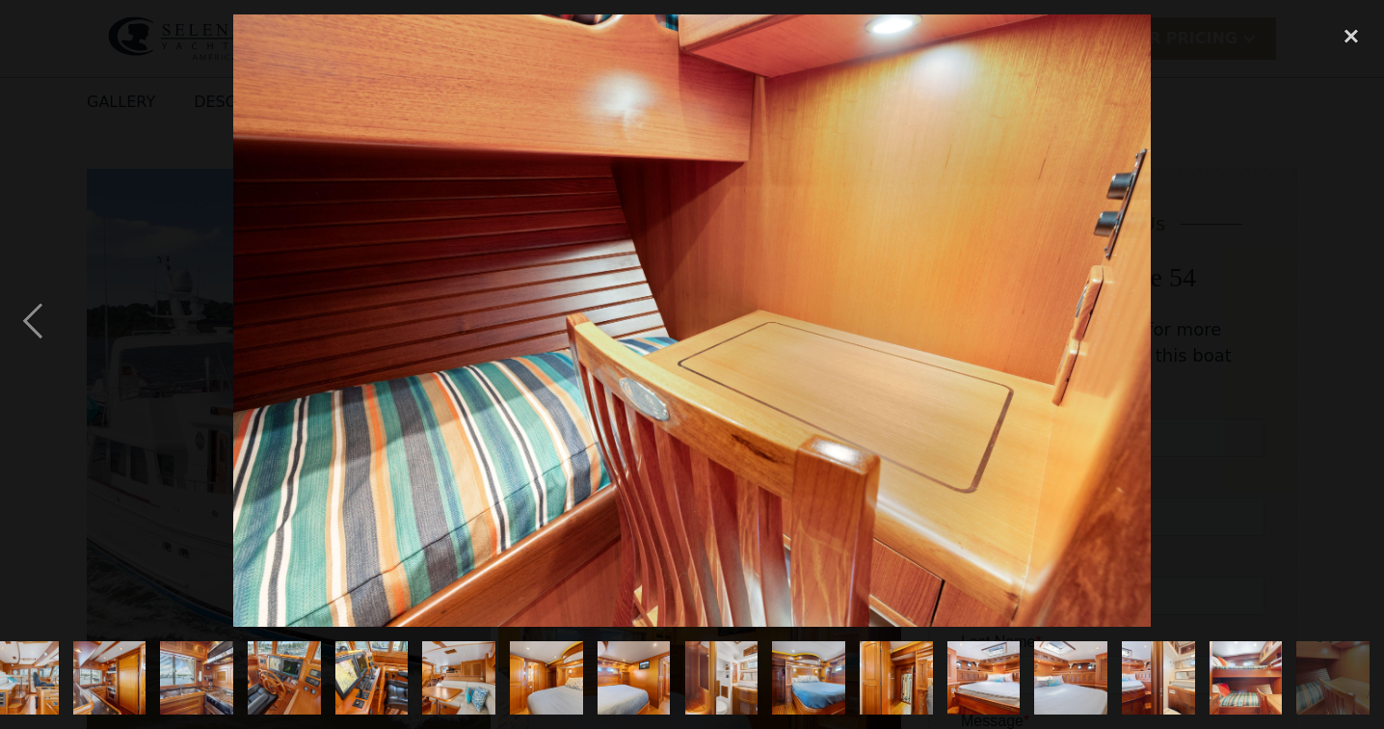
click at [1325, 332] on div "next image" at bounding box center [1352, 320] width 66 height 612
click at [1356, 58] on div "next image" at bounding box center [1352, 320] width 66 height 612
click at [1343, 36] on div "close lightbox" at bounding box center [1352, 35] width 66 height 42
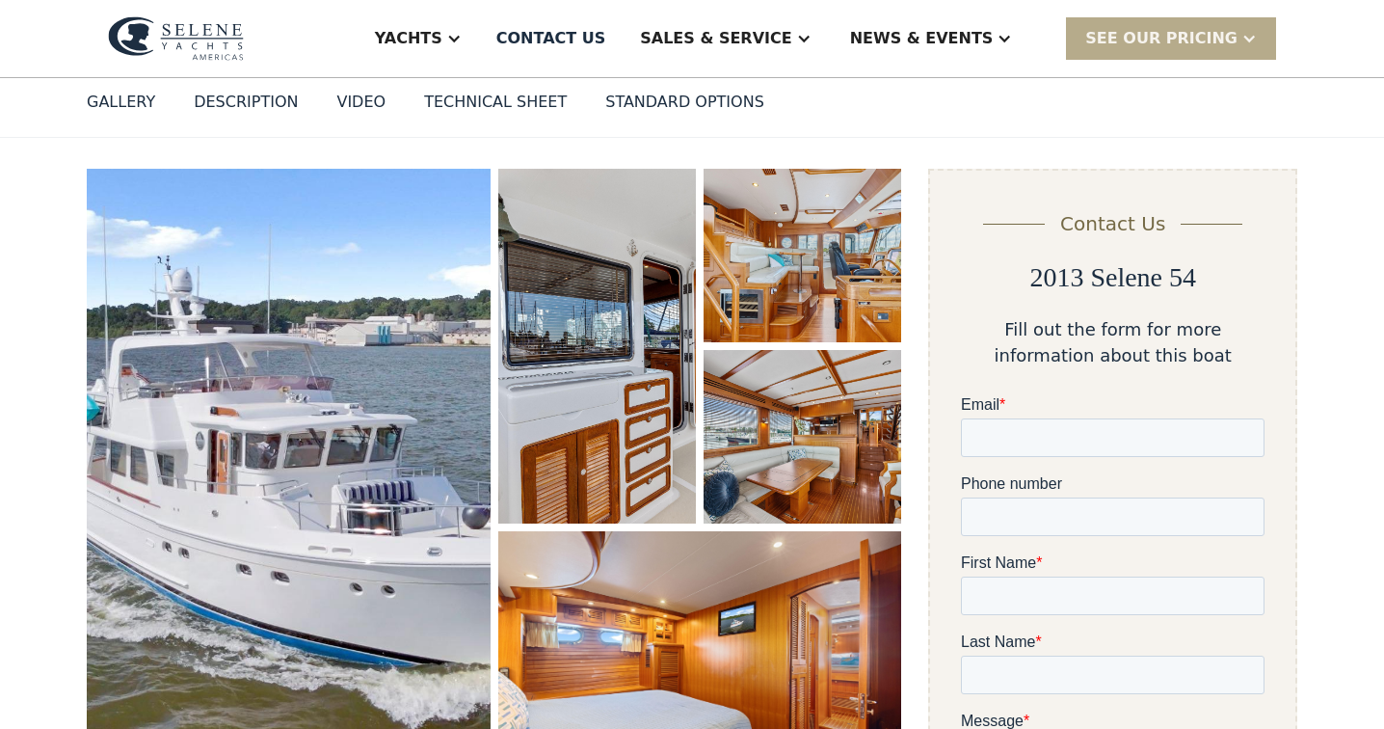
scroll to position [0, 0]
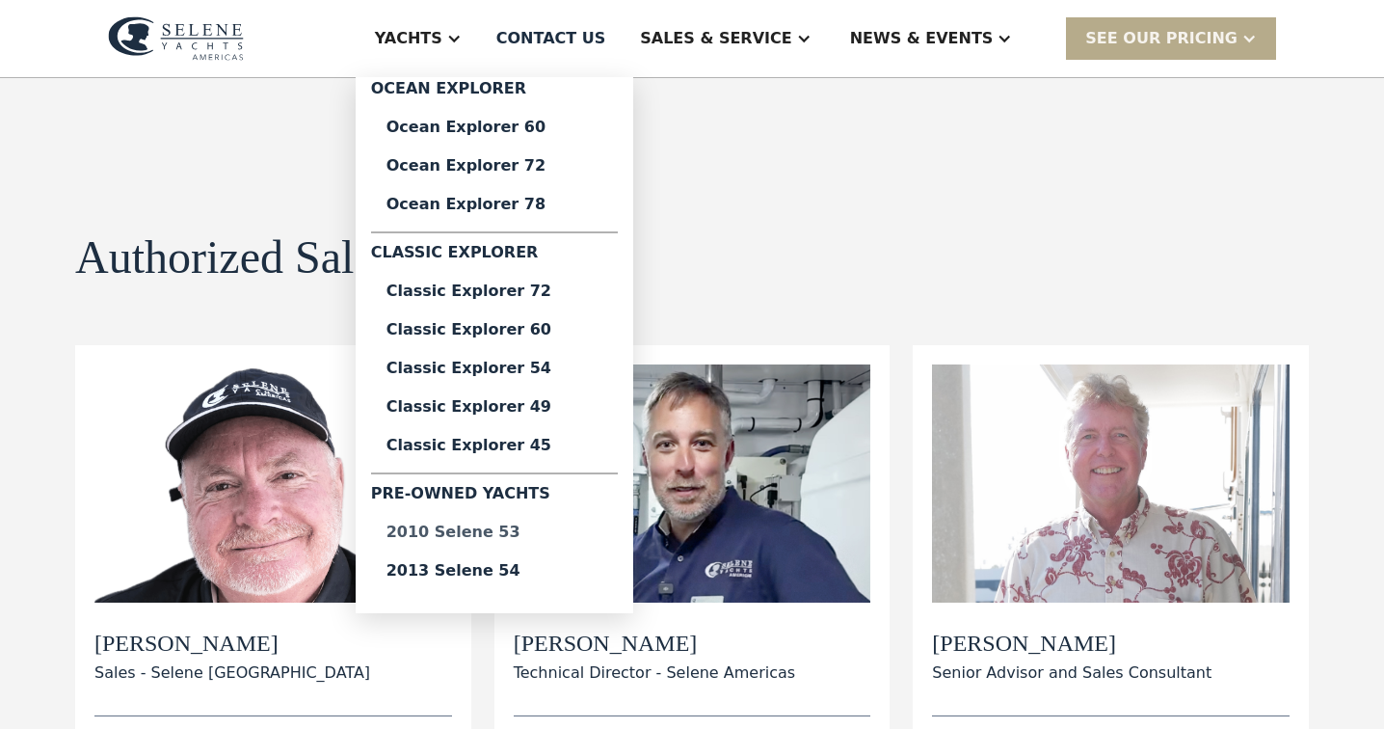
click at [546, 529] on div "2010 Selene 53" at bounding box center [495, 531] width 216 height 15
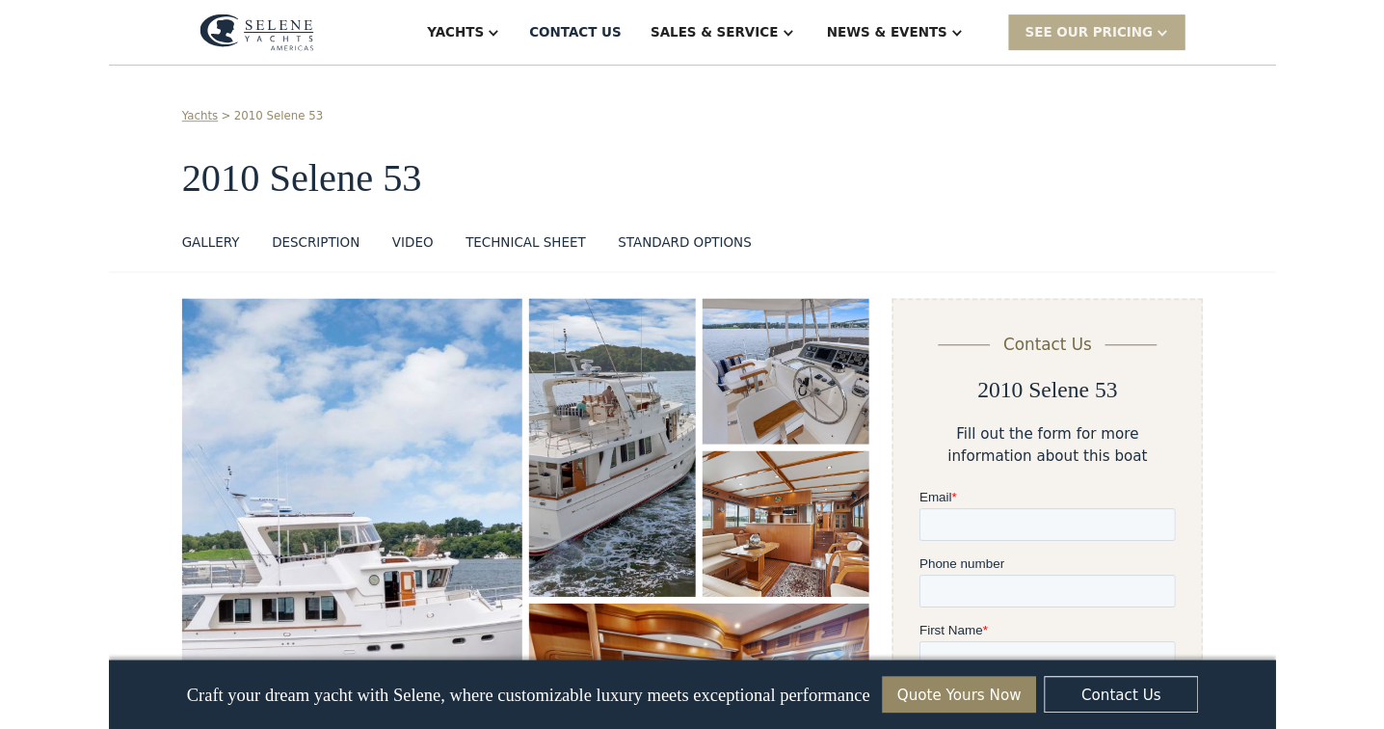
scroll to position [2184, 0]
